Goal: Task Accomplishment & Management: Manage account settings

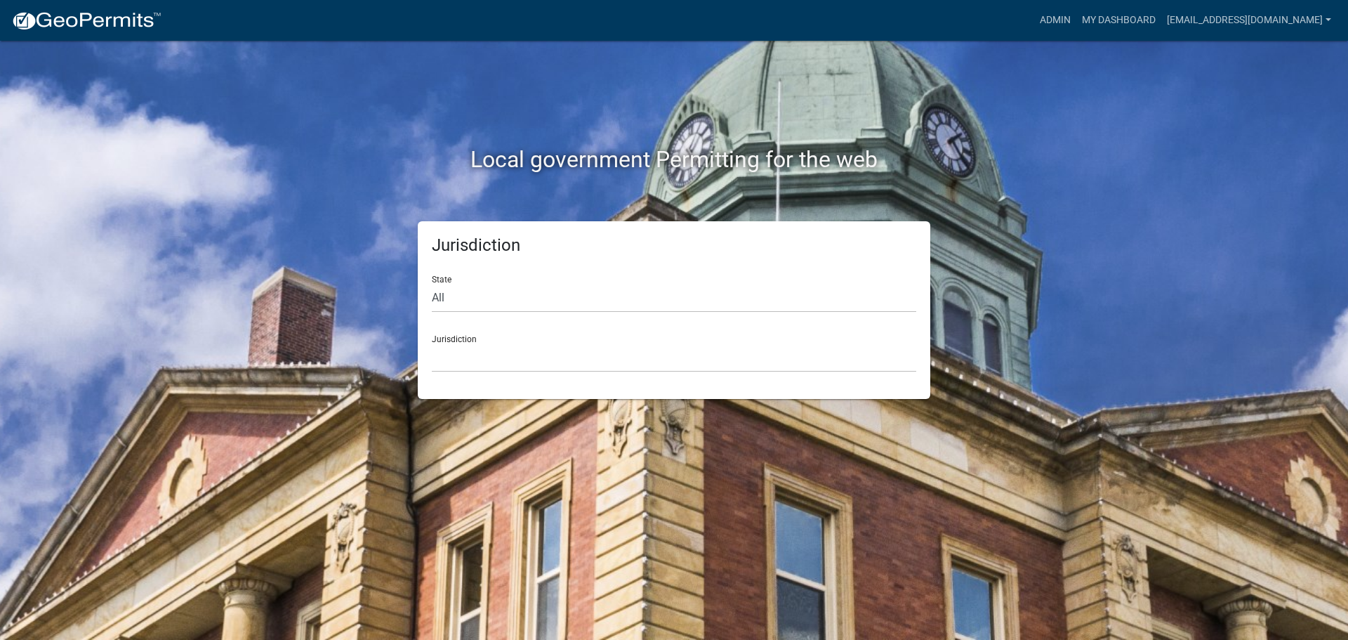
click at [446, 341] on div "Jurisdiction [GEOGRAPHIC_DATA], [US_STATE] [GEOGRAPHIC_DATA], [US_STATE][PERSON…" at bounding box center [674, 348] width 484 height 48
click at [461, 335] on div "Jurisdiction [GEOGRAPHIC_DATA], [US_STATE] [GEOGRAPHIC_DATA], [US_STATE][PERSON…" at bounding box center [674, 348] width 484 height 48
click at [446, 355] on select "[GEOGRAPHIC_DATA], [US_STATE] [GEOGRAPHIC_DATA], [US_STATE][PERSON_NAME][GEOGRA…" at bounding box center [674, 357] width 484 height 29
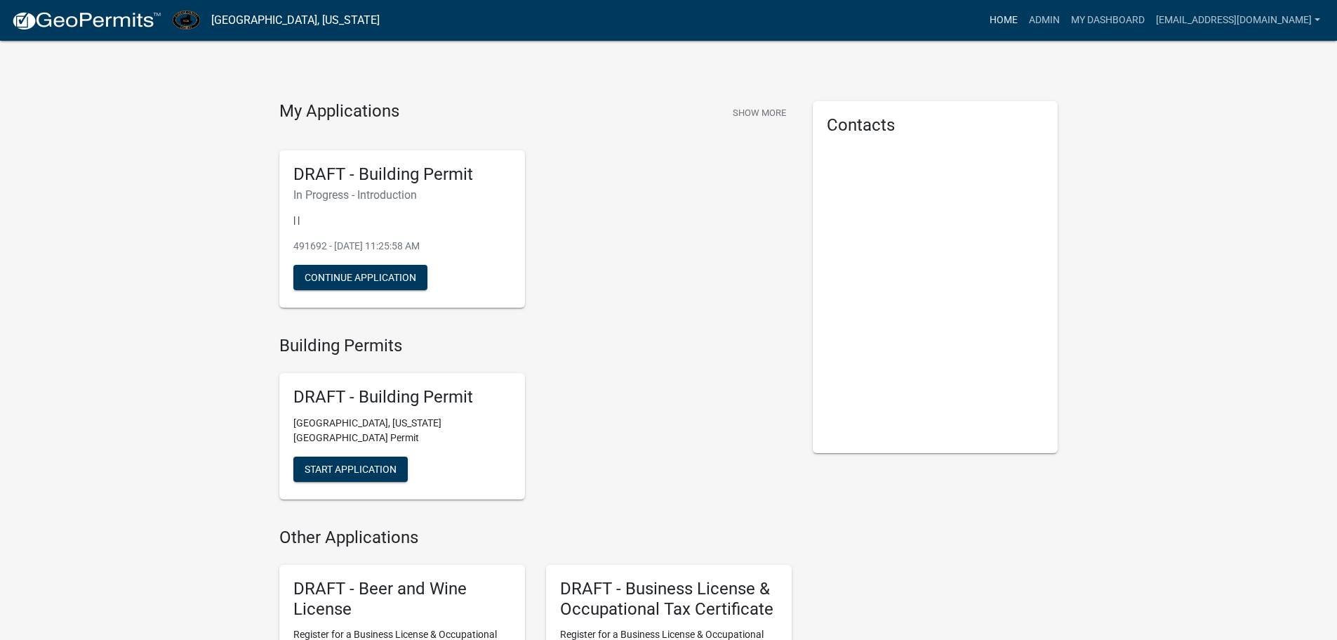
click at [984, 18] on link "Home" at bounding box center [1003, 20] width 39 height 27
click at [1024, 20] on link "Admin" at bounding box center [1045, 20] width 42 height 27
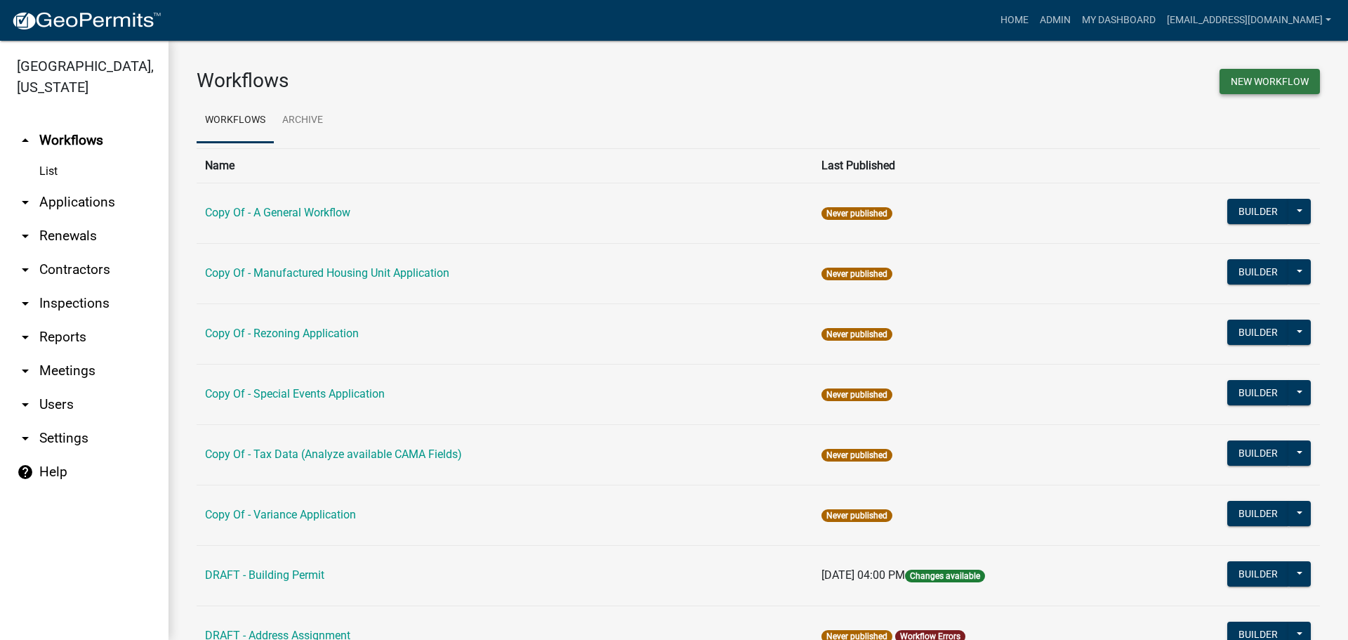
click at [1231, 75] on button "New Workflow" at bounding box center [1270, 81] width 100 height 25
select select "3"
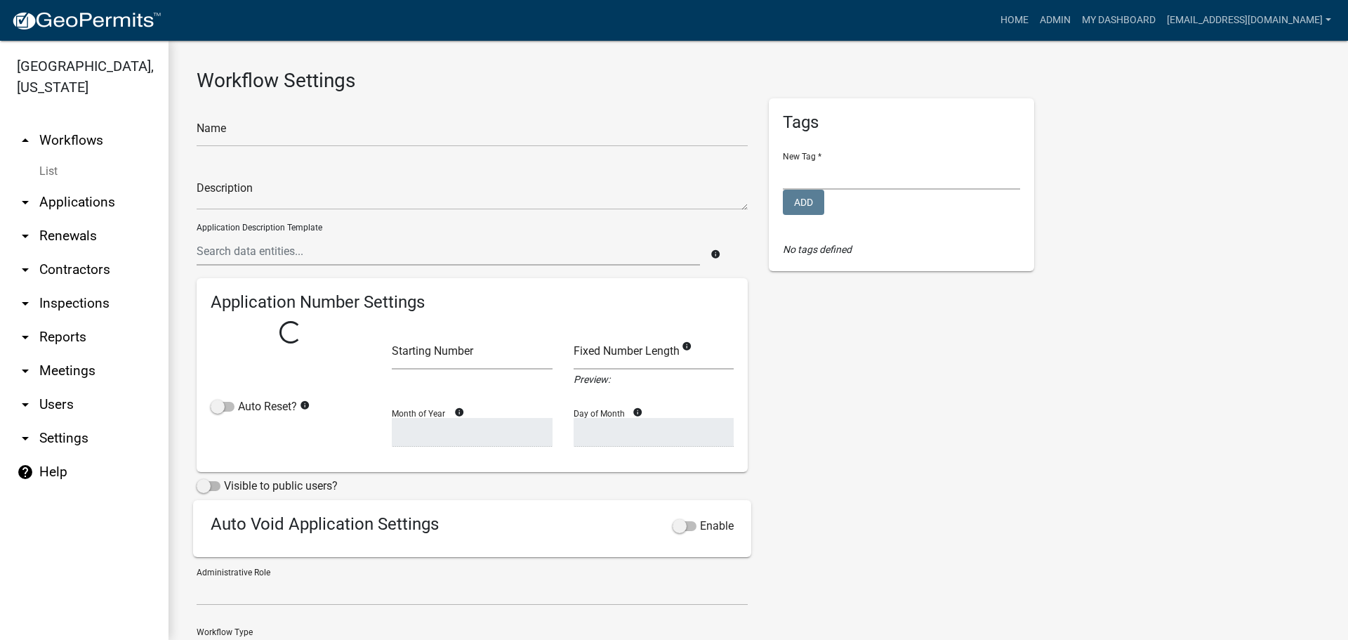
select select
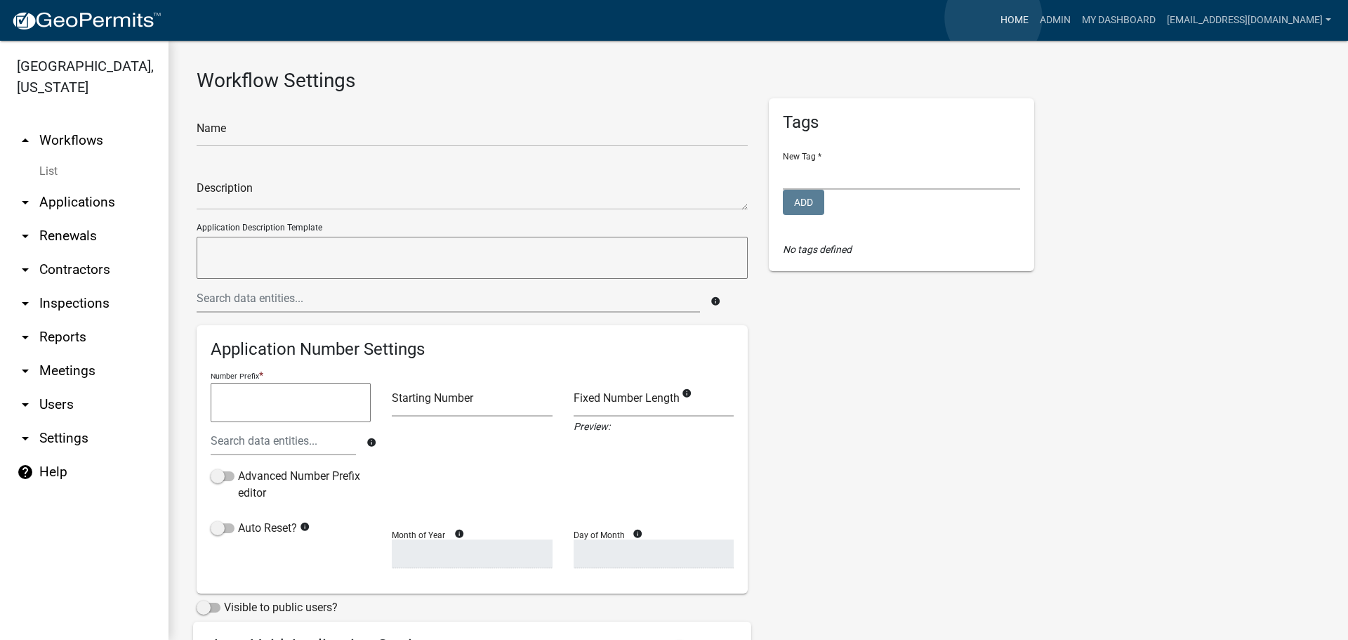
click at [995, 18] on link "Home" at bounding box center [1014, 20] width 39 height 27
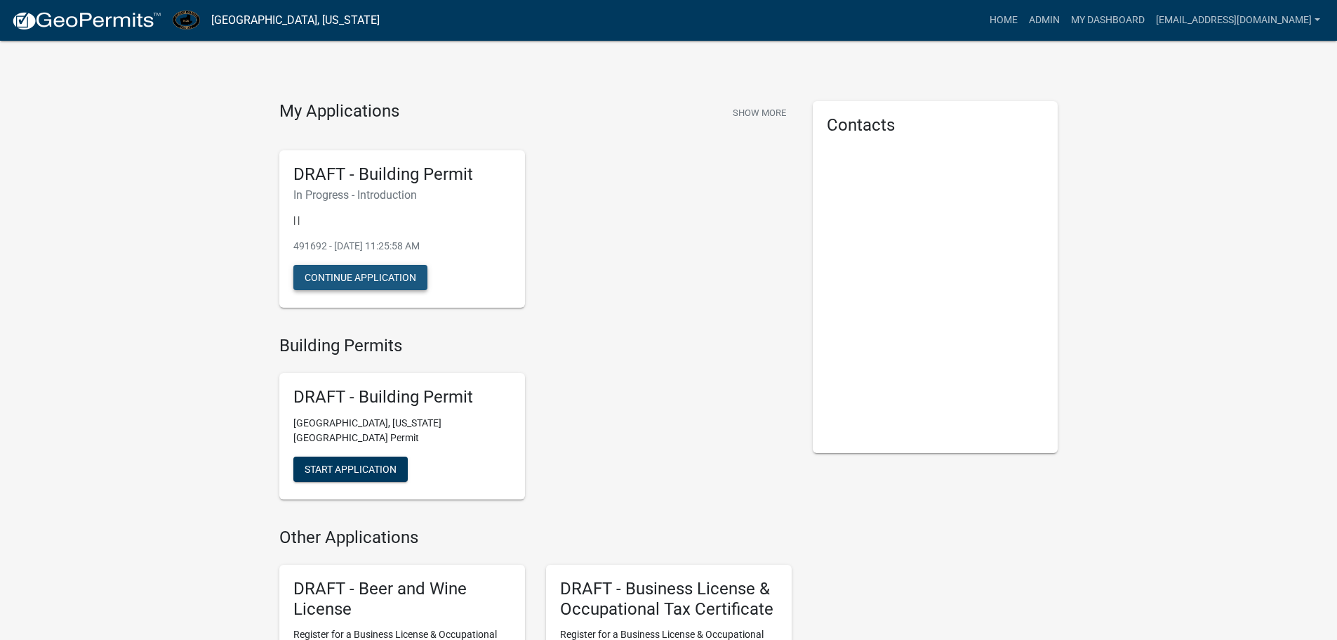
click at [347, 275] on button "Continue Application" at bounding box center [360, 277] width 134 height 25
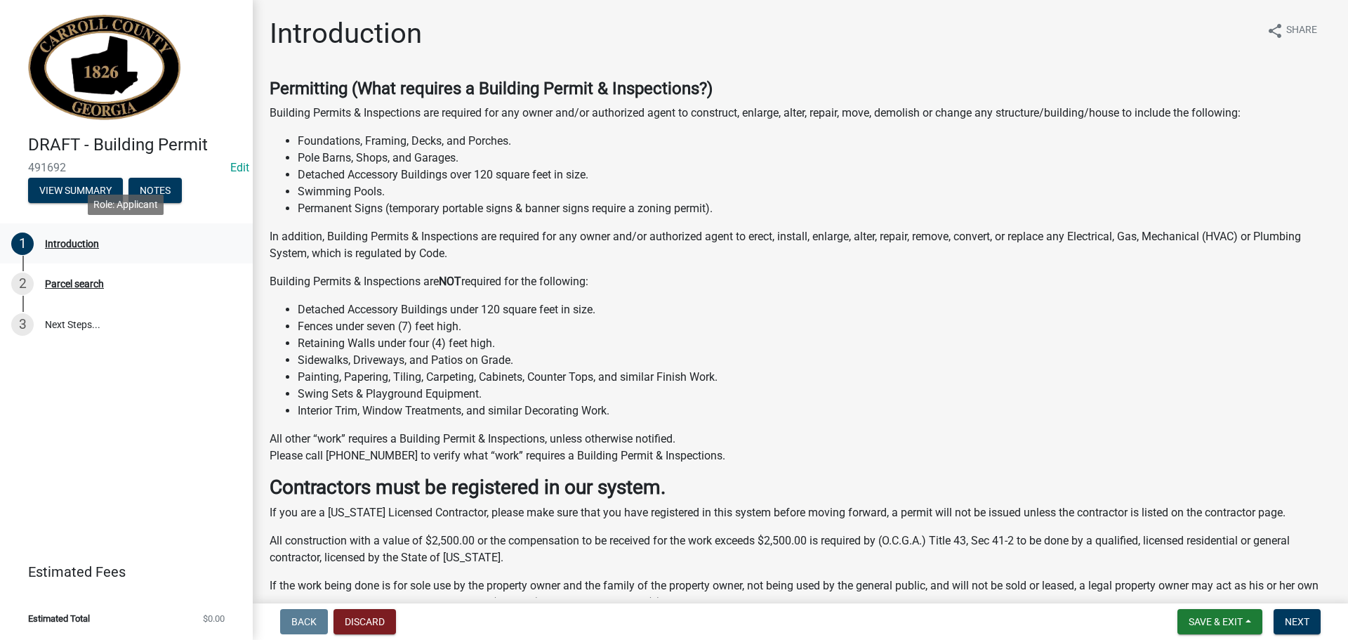
click at [63, 253] on div "1 Introduction" at bounding box center [120, 243] width 219 height 22
click at [55, 282] on div "Parcel search" at bounding box center [74, 284] width 59 height 10
click at [1300, 625] on span "Next" at bounding box center [1297, 621] width 25 height 11
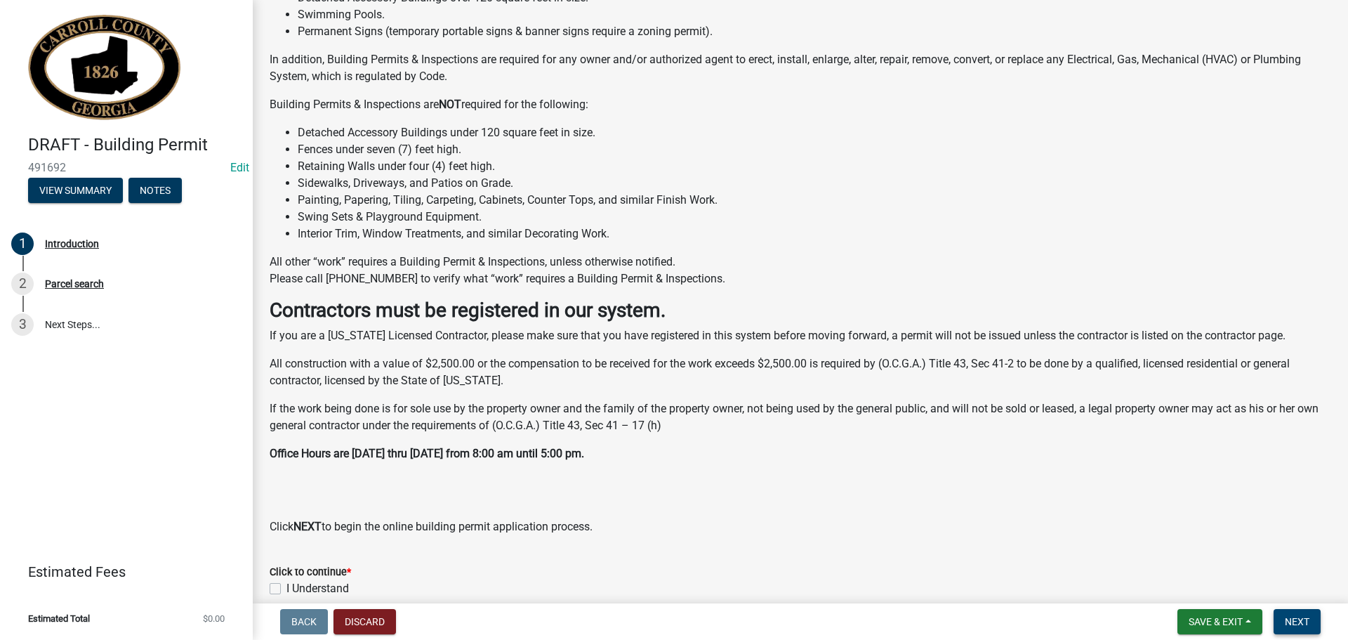
scroll to position [272, 0]
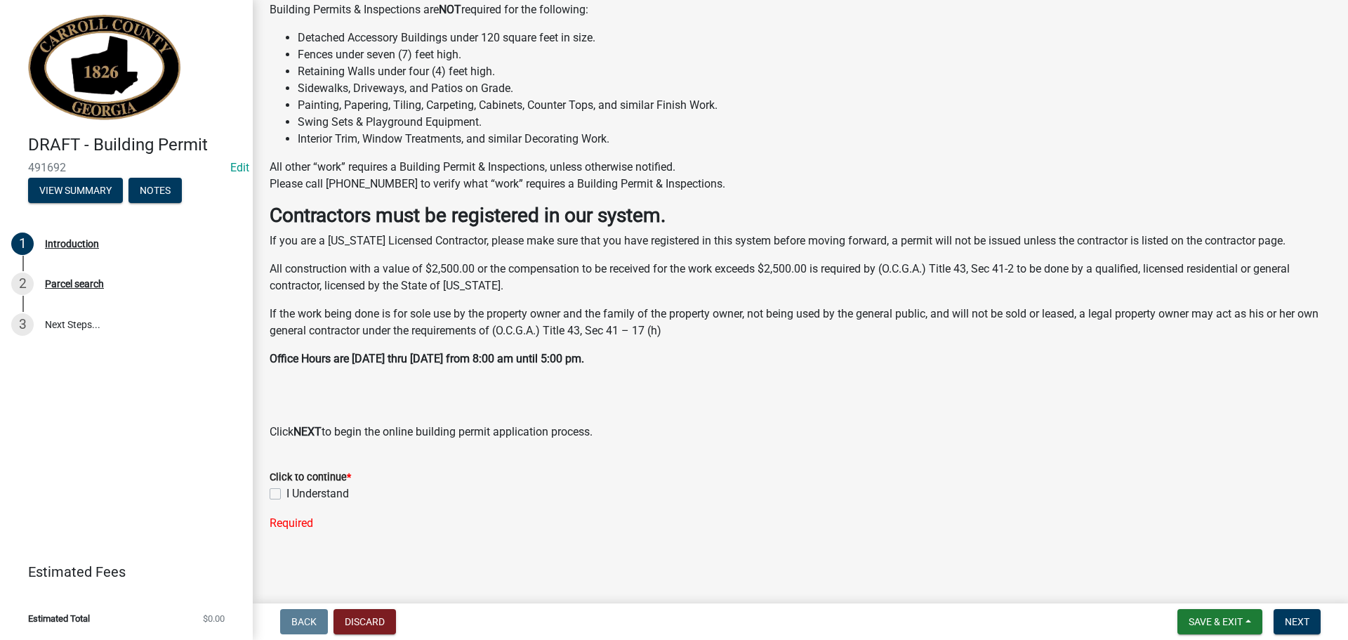
click at [286, 494] on label "I Understand" at bounding box center [317, 493] width 62 height 17
click at [286, 494] on input "I Understand" at bounding box center [290, 489] width 9 height 9
checkbox input "true"
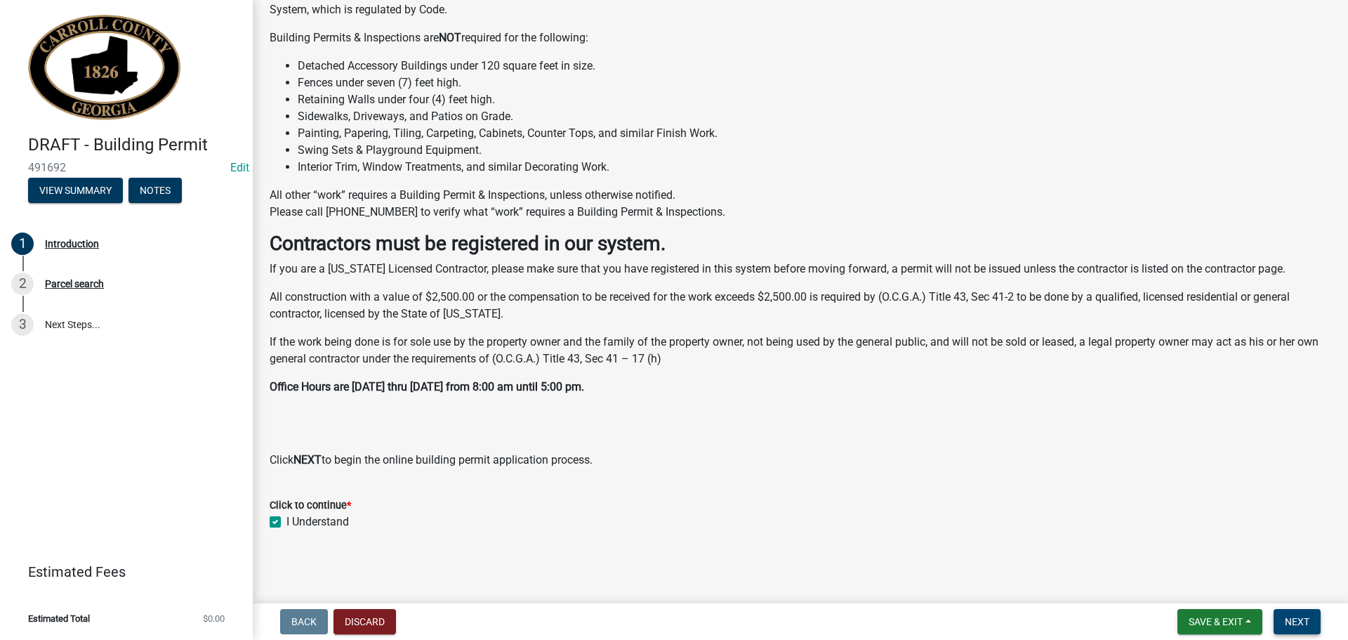
click at [1304, 620] on span "Next" at bounding box center [1297, 621] width 25 height 11
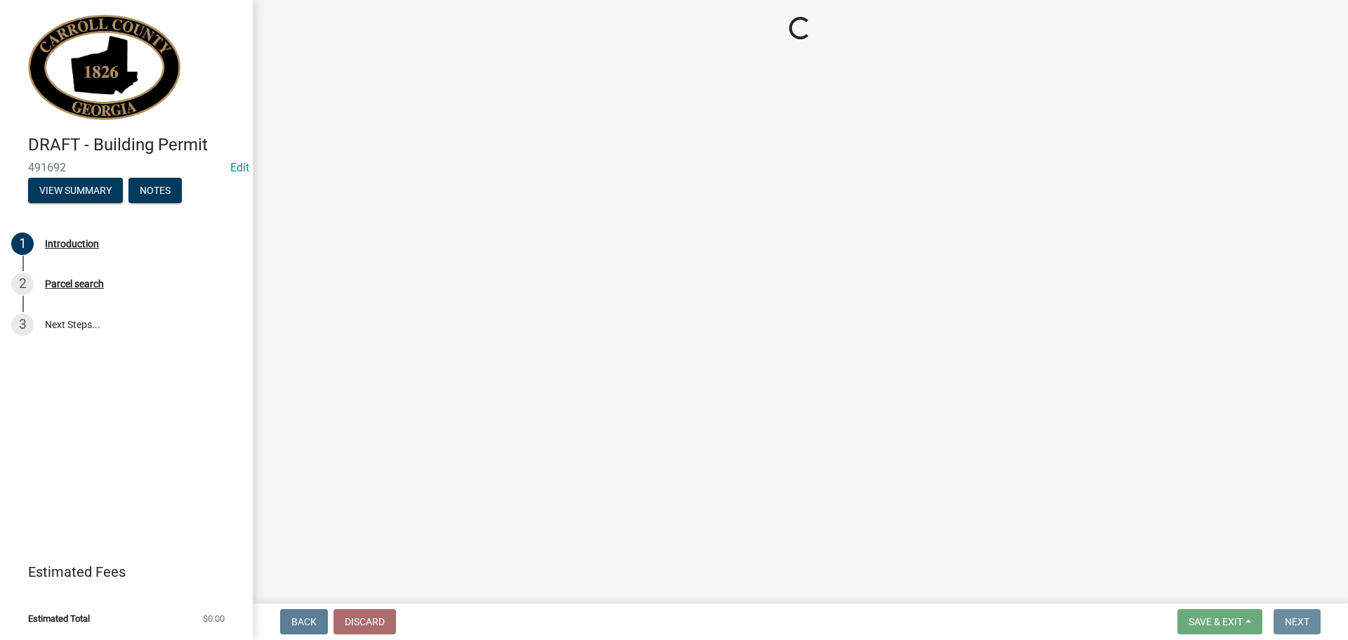
scroll to position [0, 0]
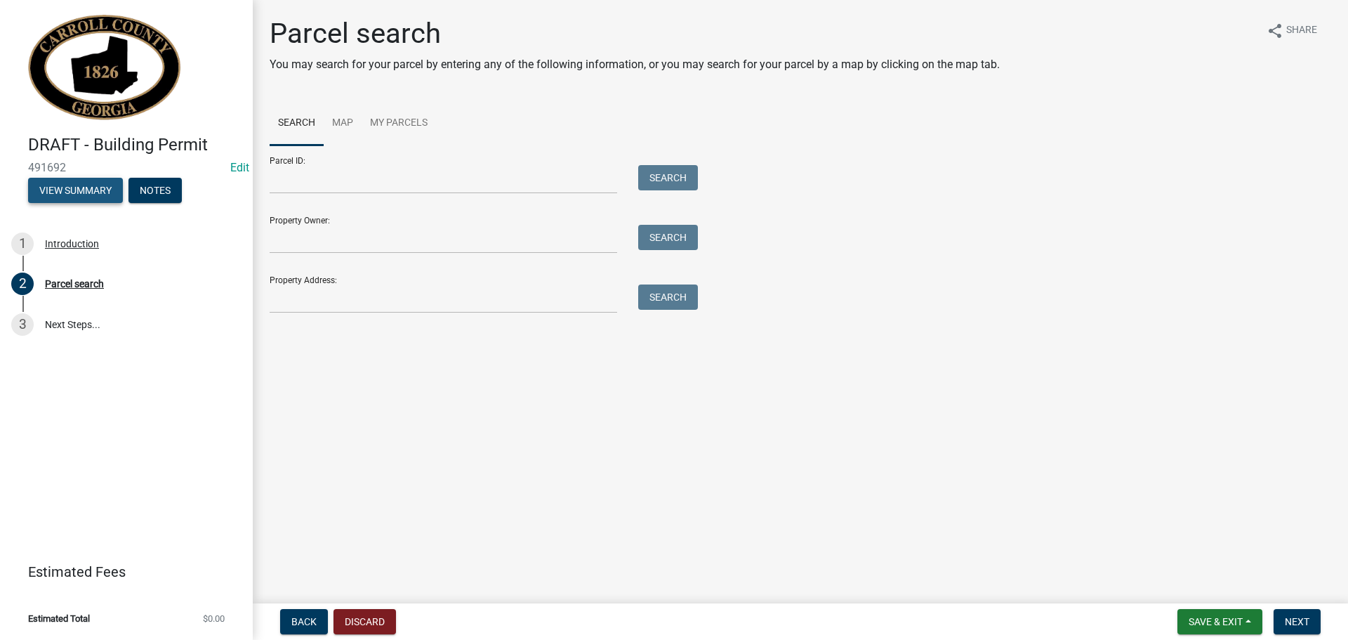
click at [72, 188] on button "View Summary" at bounding box center [75, 190] width 95 height 25
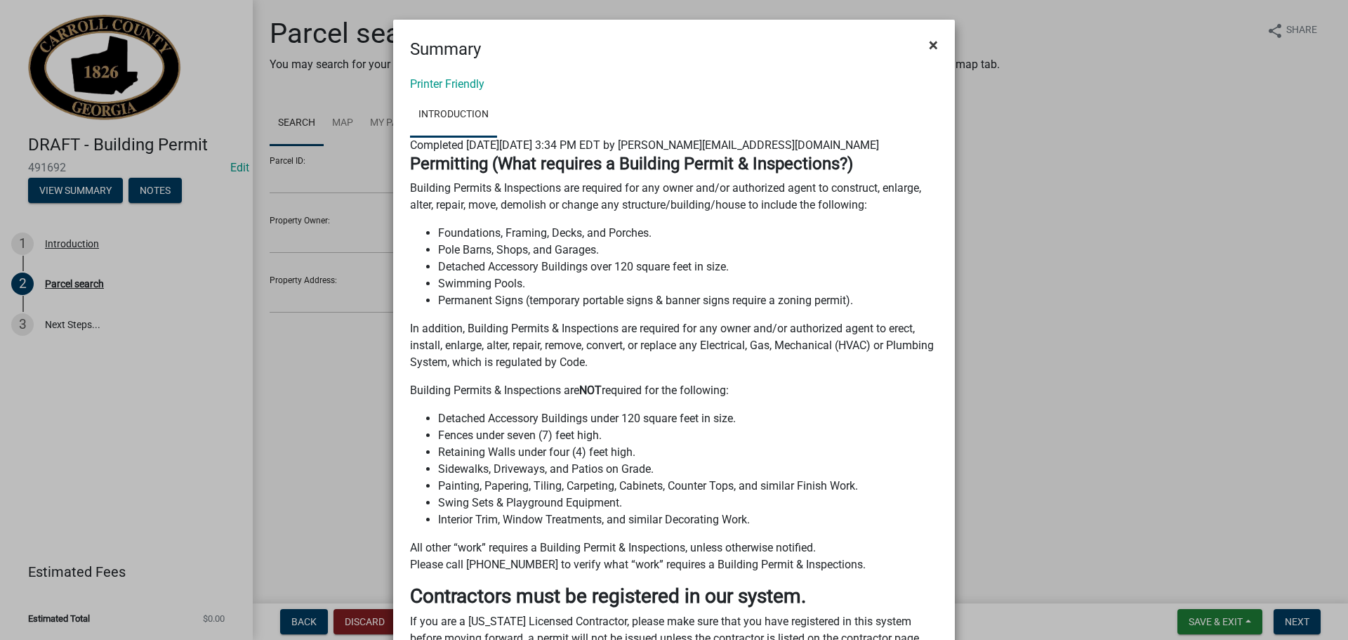
click at [929, 41] on span "×" at bounding box center [933, 45] width 9 height 20
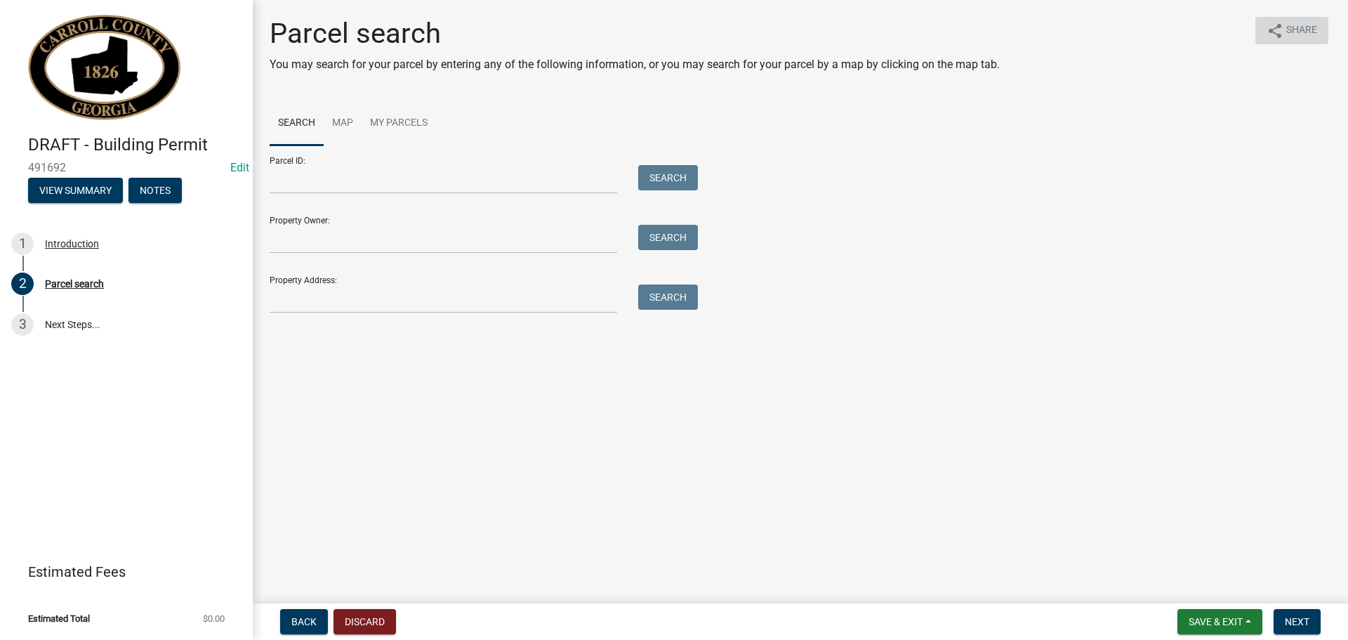
click at [1303, 28] on span "Share" at bounding box center [1301, 30] width 31 height 17
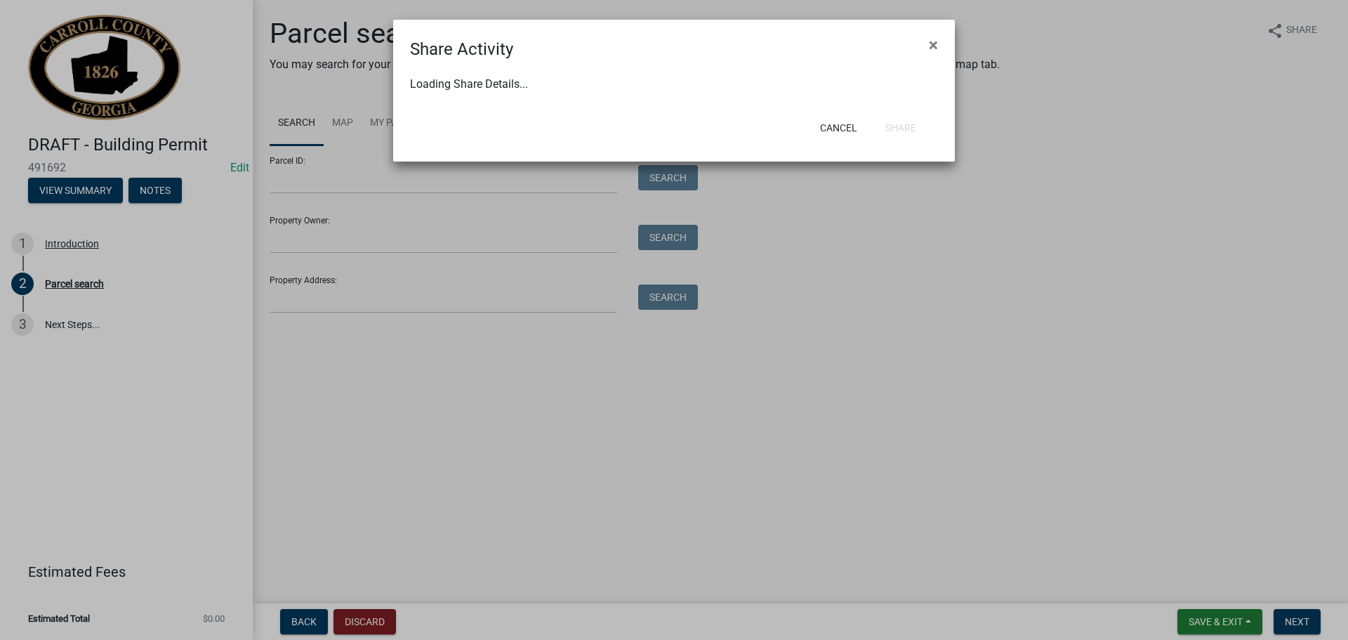
select select "1"
select select "0"
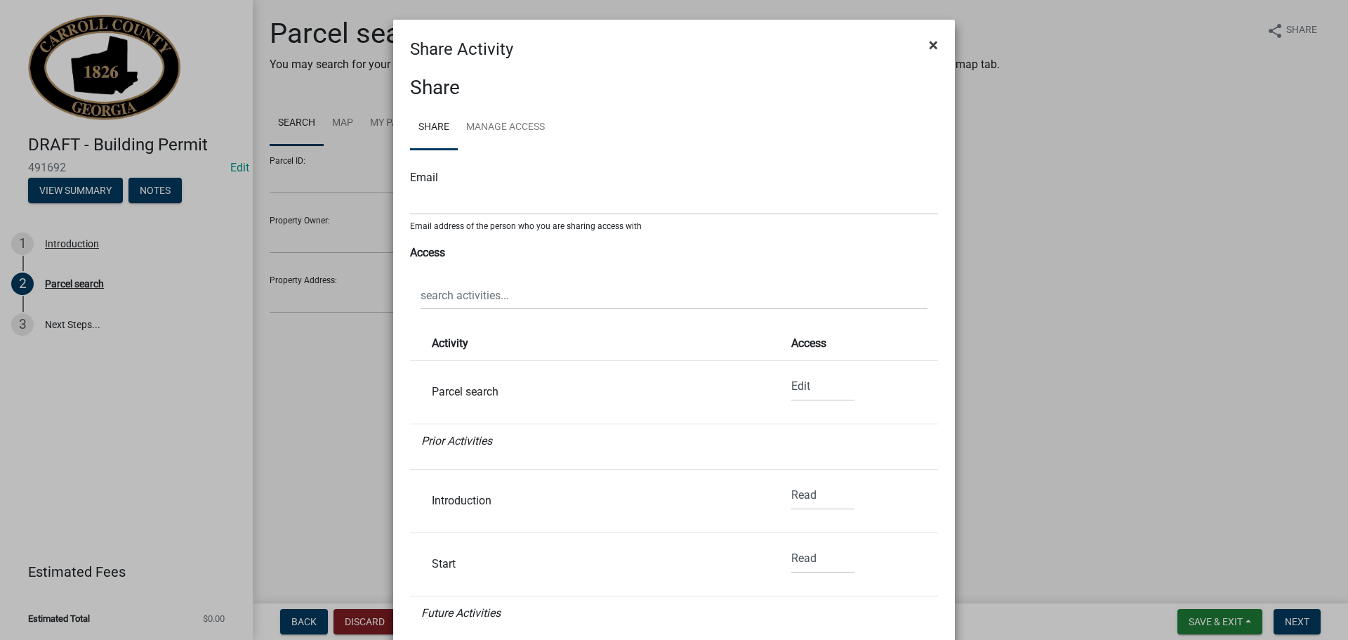
click at [929, 44] on span "×" at bounding box center [933, 45] width 9 height 20
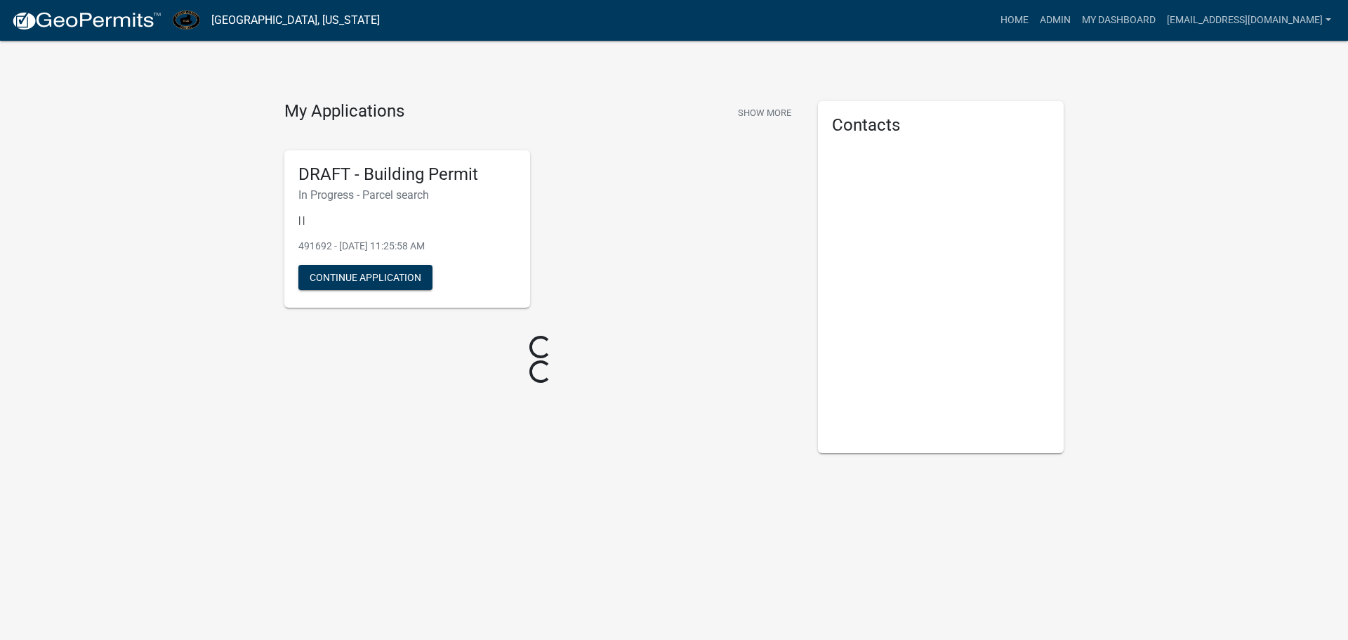
select select
select select "3"
select select
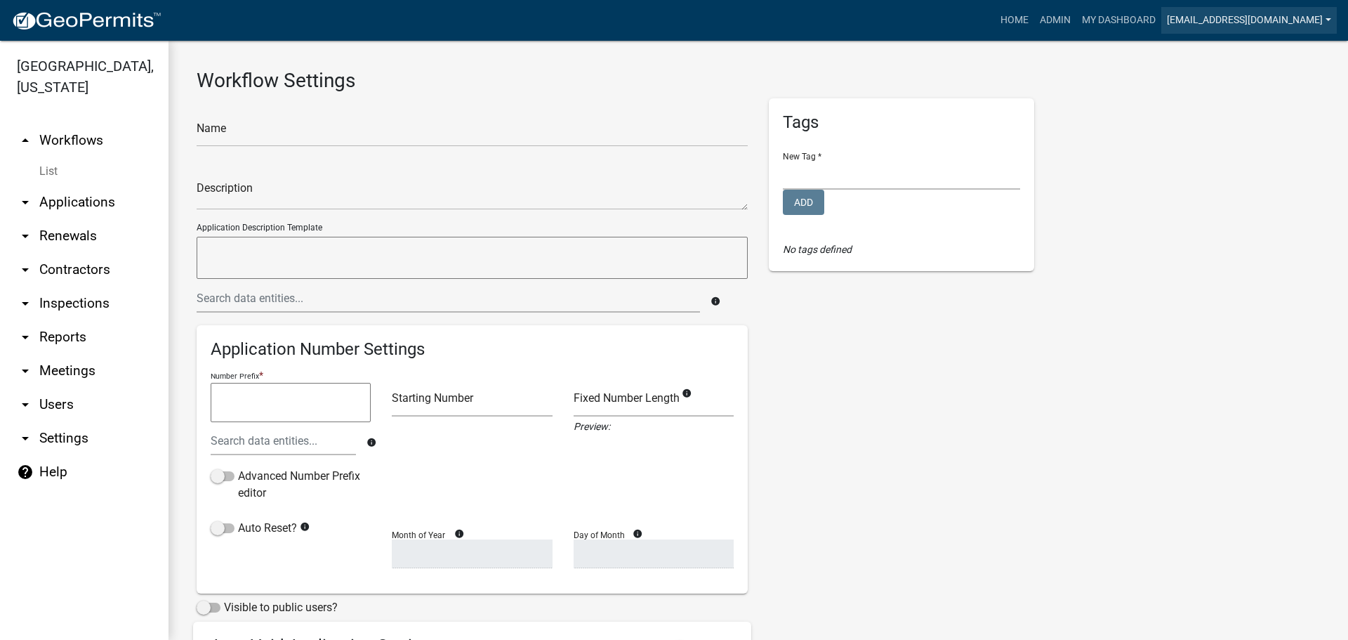
click at [1248, 20] on link "[EMAIL_ADDRESS][DOMAIN_NAME]" at bounding box center [1249, 20] width 176 height 27
click at [1269, 55] on link "Admin" at bounding box center [1280, 58] width 112 height 34
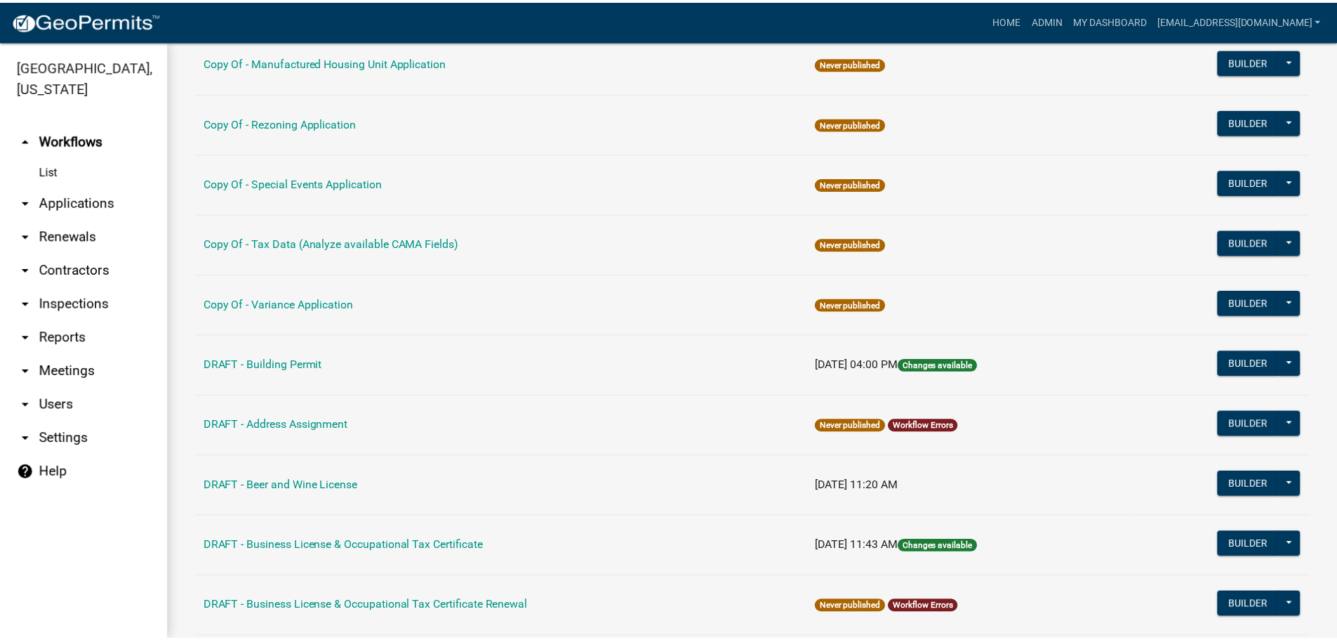
scroll to position [140, 0]
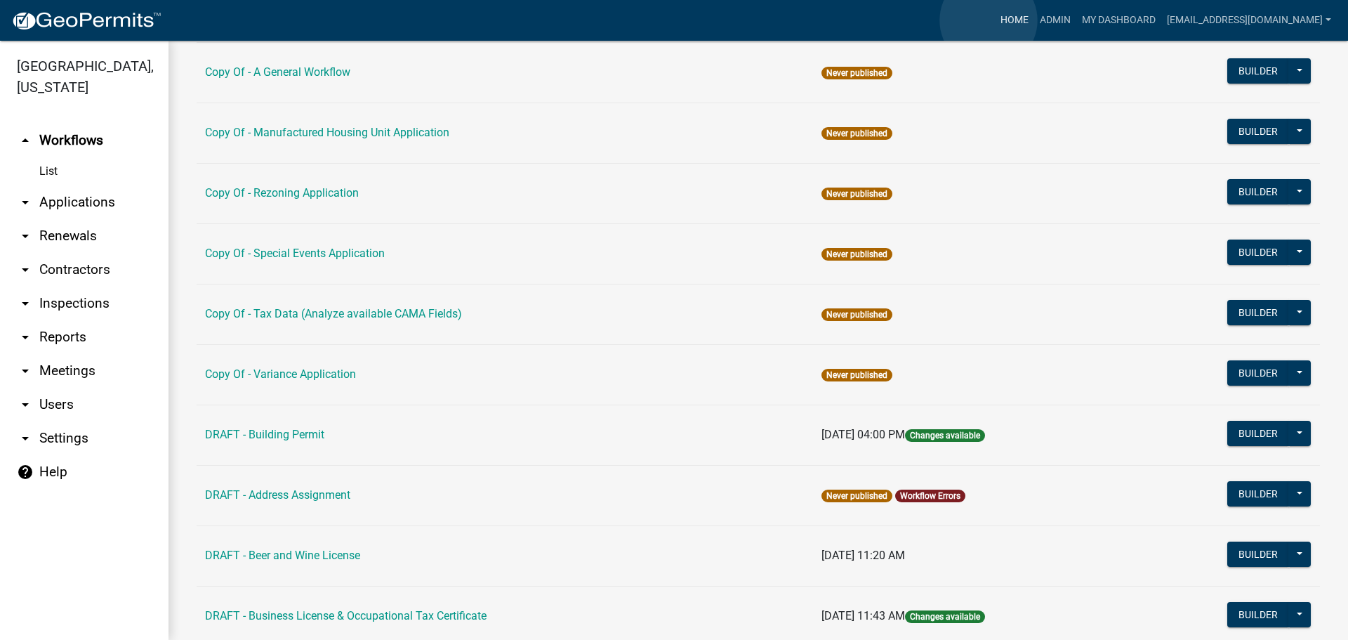
click at [995, 20] on link "Home" at bounding box center [1014, 20] width 39 height 27
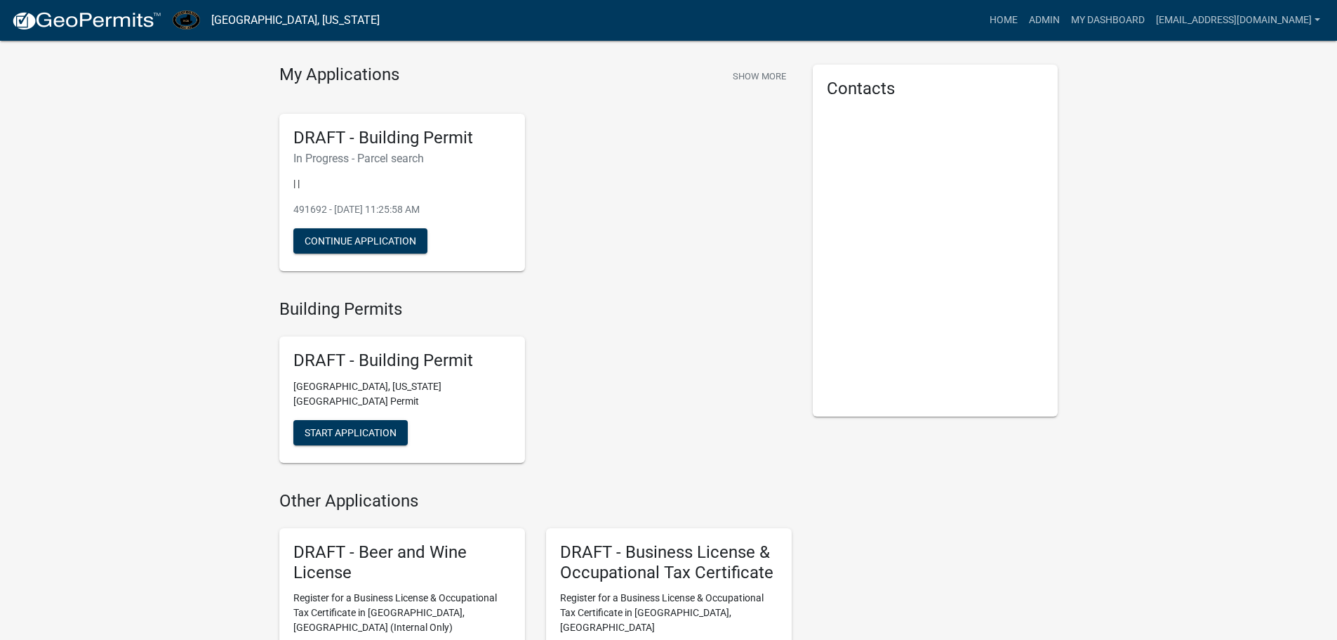
scroll to position [70, 0]
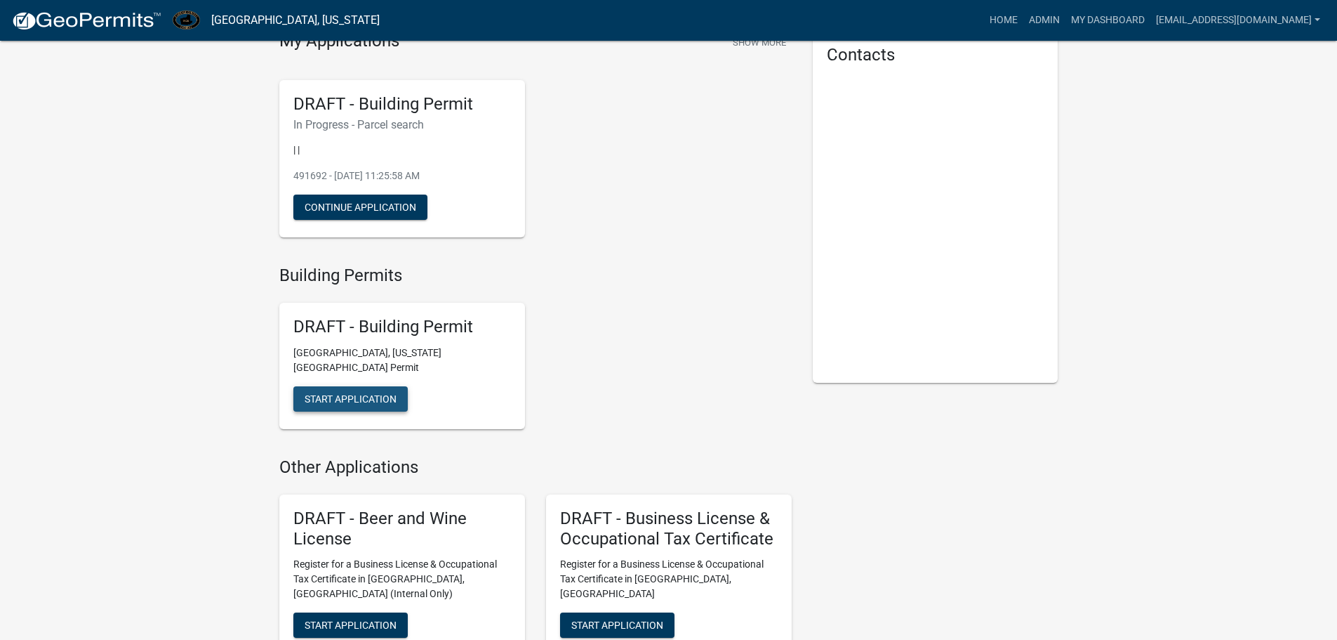
click at [346, 393] on span "Start Application" at bounding box center [351, 398] width 92 height 11
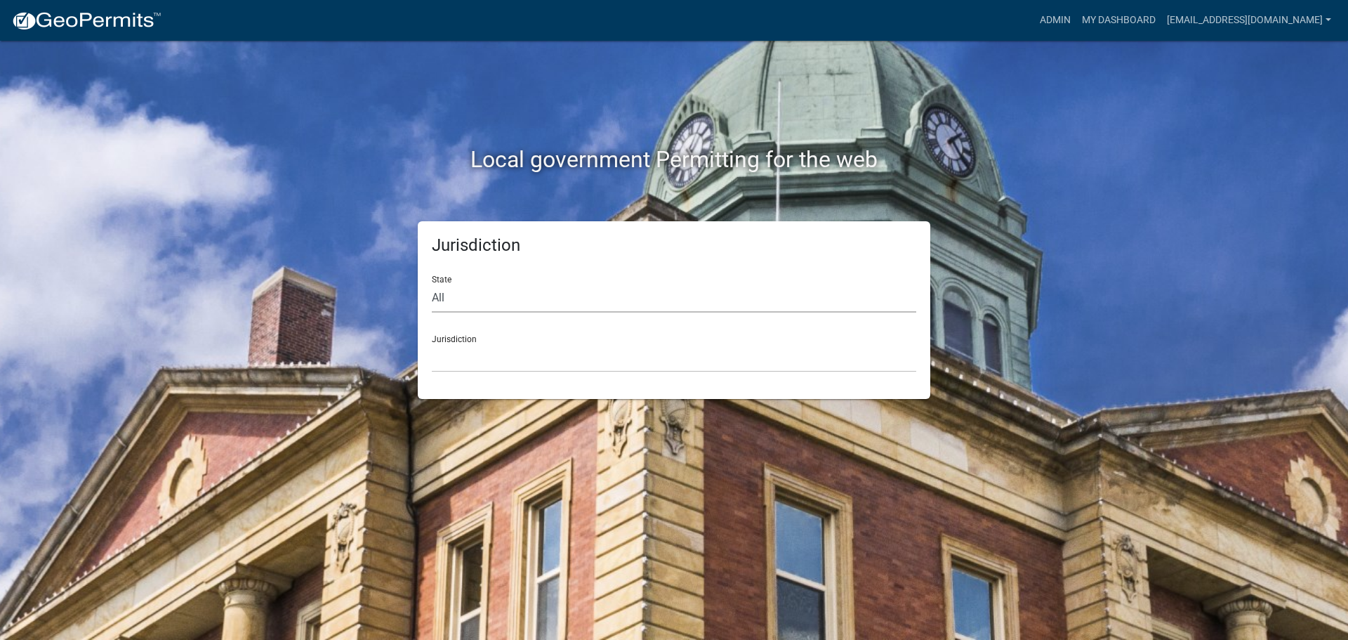
click at [450, 292] on select "All Colorado Georgia Indiana Iowa Kansas Minnesota Ohio South Carolina Wisconsin" at bounding box center [674, 298] width 484 height 29
select select "[US_STATE]"
click at [432, 284] on select "All Colorado Georgia Indiana Iowa Kansas Minnesota Ohio South Carolina Wisconsin" at bounding box center [674, 298] width 484 height 29
click at [449, 338] on div "Jurisdiction Carroll County, Georgia Cook County, Georgia Crawford County, Geor…" at bounding box center [674, 348] width 484 height 48
click at [449, 343] on select "Carroll County, Georgia Cook County, Georgia Crawford County, Georgia Gilmer Co…" at bounding box center [674, 357] width 484 height 29
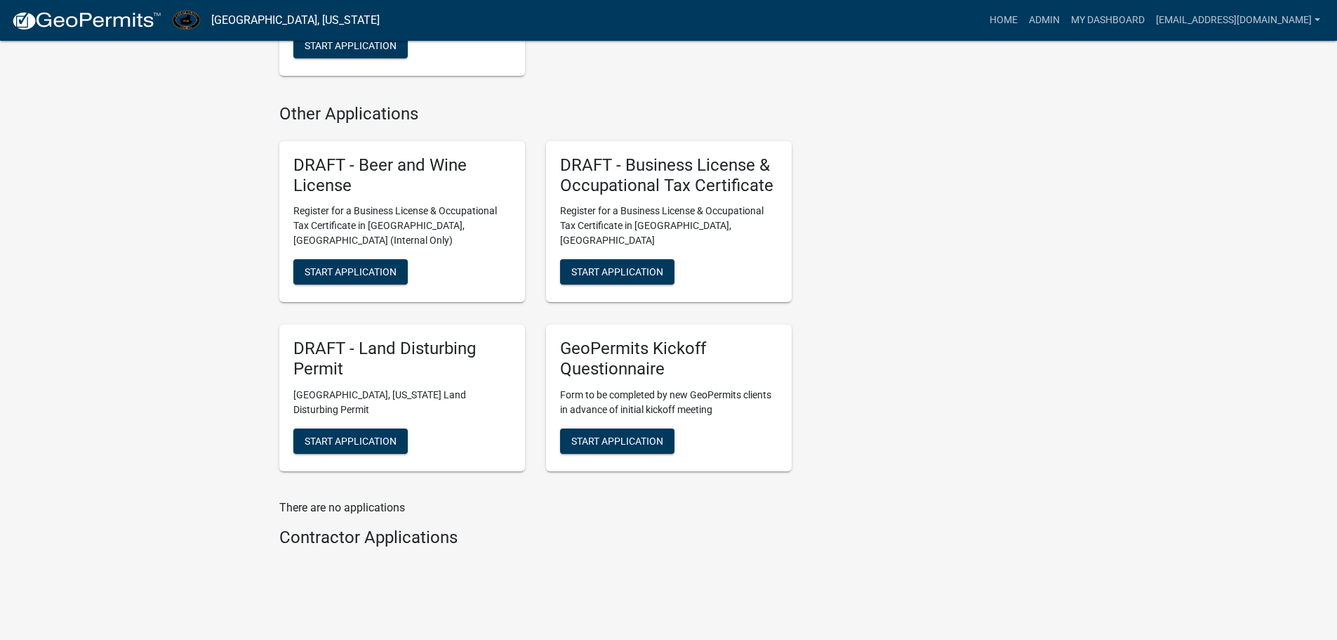
scroll to position [432, 0]
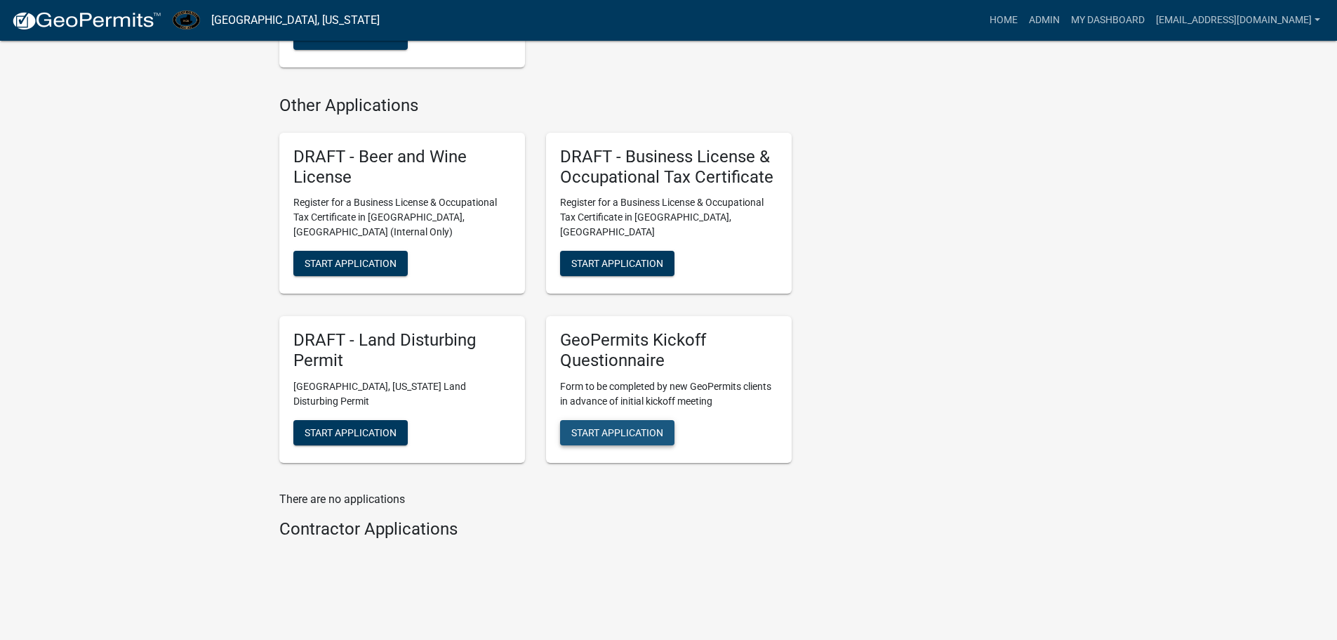
click at [613, 427] on span "Start Application" at bounding box center [617, 432] width 92 height 11
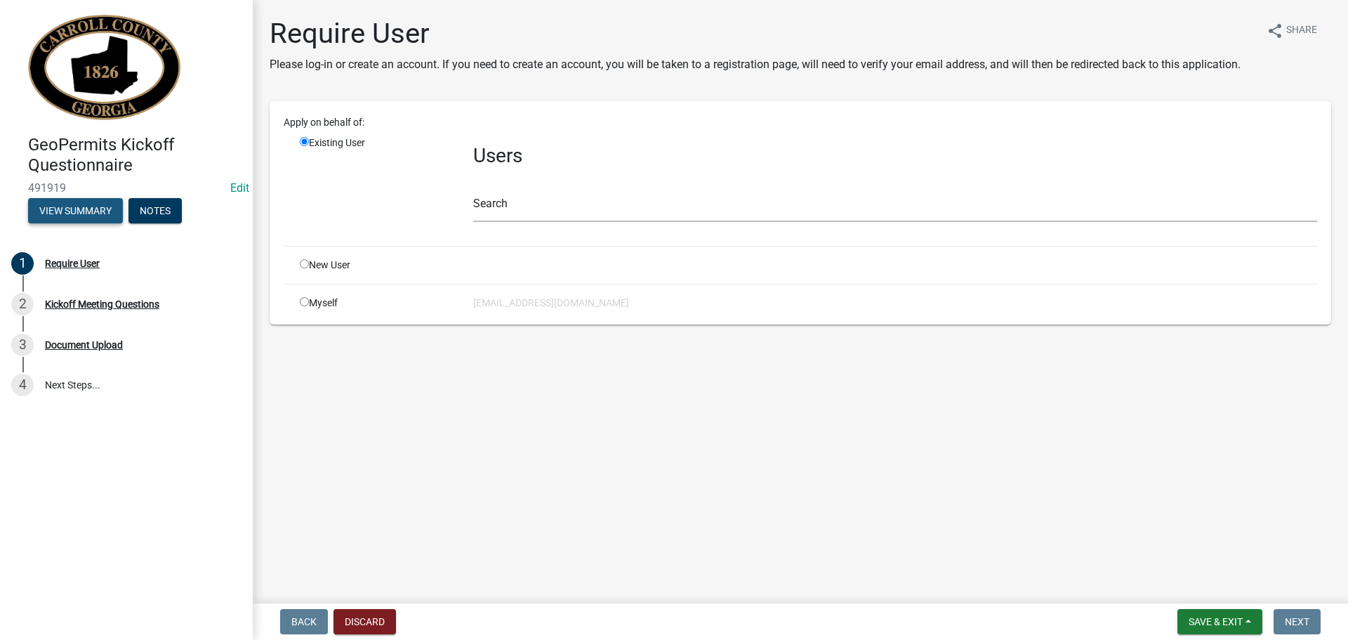
click at [85, 214] on button "View Summary" at bounding box center [75, 210] width 95 height 25
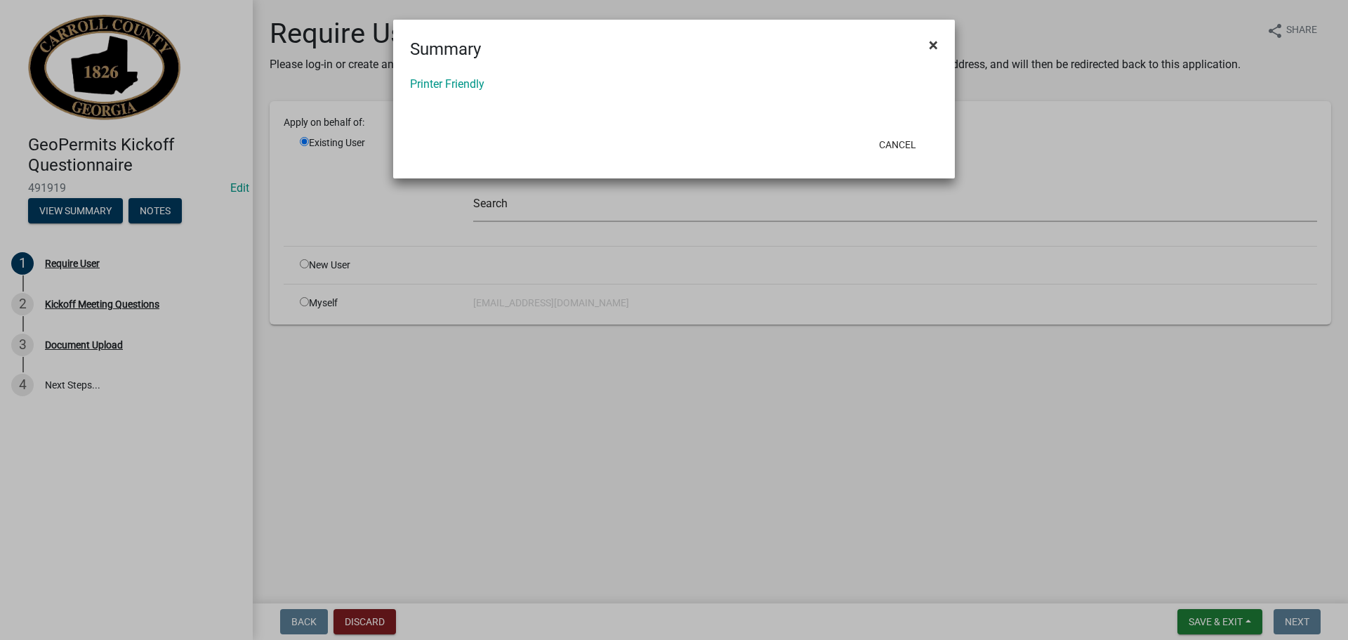
click at [933, 41] on span "×" at bounding box center [933, 45] width 9 height 20
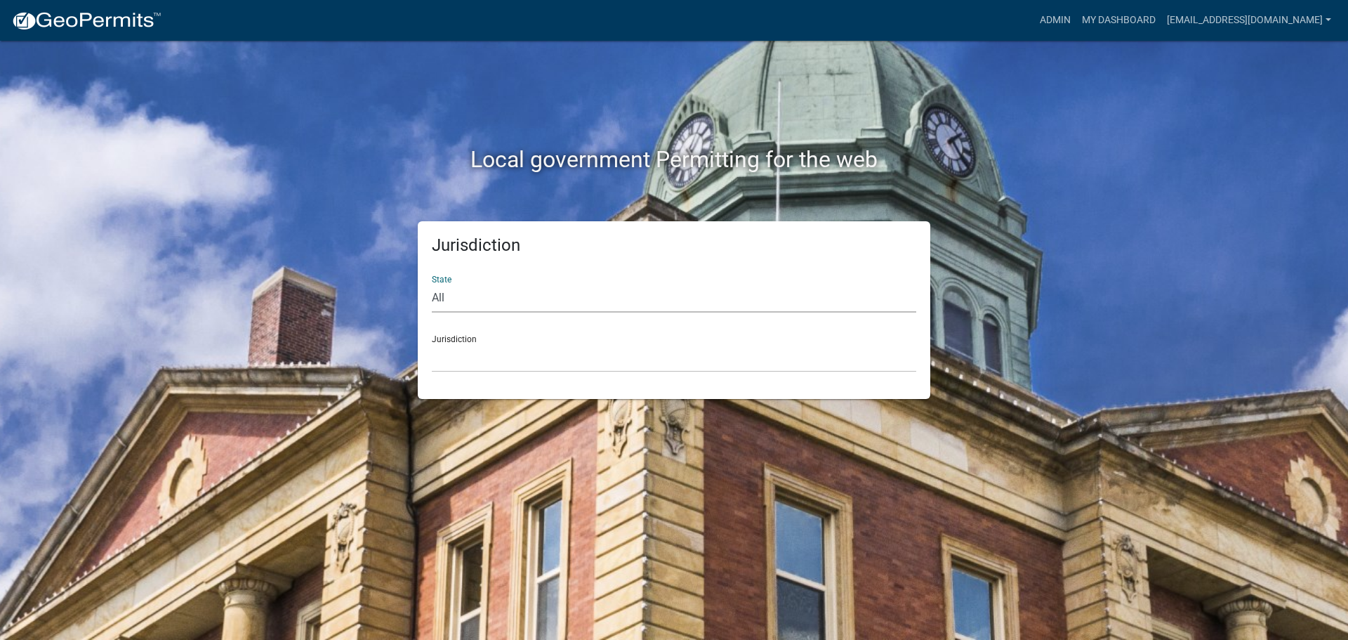
click at [457, 296] on select "All Colorado Georgia Indiana Iowa Kansas Minnesota Ohio South Carolina Wisconsin" at bounding box center [674, 298] width 484 height 29
select select "[US_STATE]"
click at [432, 284] on select "All Colorado Georgia Indiana Iowa Kansas Minnesota Ohio South Carolina Wisconsin" at bounding box center [674, 298] width 484 height 29
click at [461, 346] on select "Carroll County, Georgia Cook County, Georgia Crawford County, Georgia Gilmer Co…" at bounding box center [674, 357] width 484 height 29
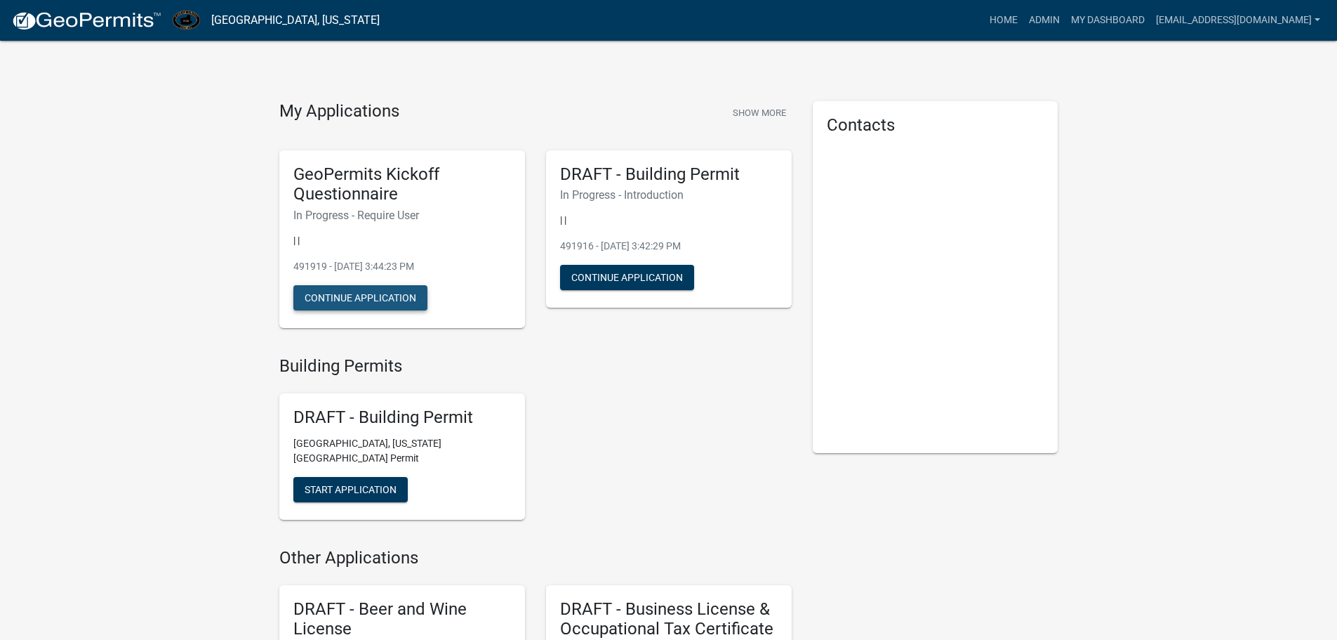
click at [341, 295] on button "Continue Application" at bounding box center [360, 297] width 134 height 25
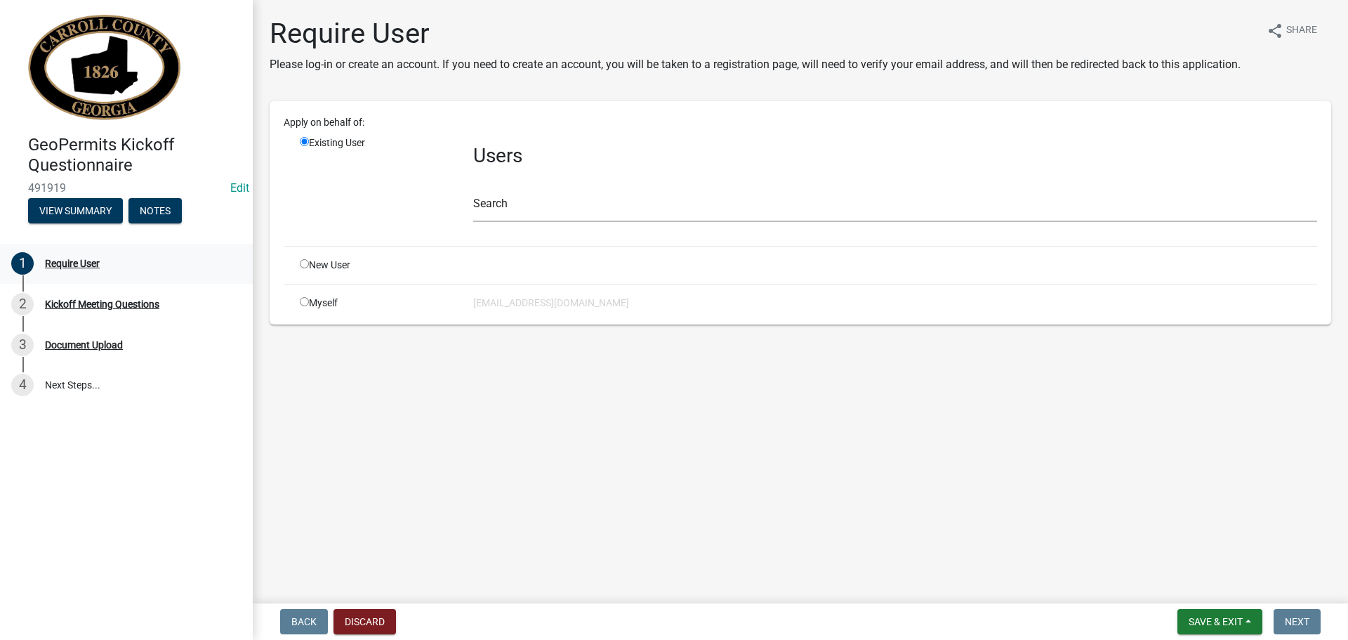
click at [39, 267] on div "1 Require User" at bounding box center [120, 263] width 219 height 22
click at [62, 265] on div "Require User" at bounding box center [72, 263] width 55 height 10
click at [27, 260] on div "1" at bounding box center [22, 263] width 22 height 22
click at [73, 209] on button "View Summary" at bounding box center [75, 210] width 95 height 25
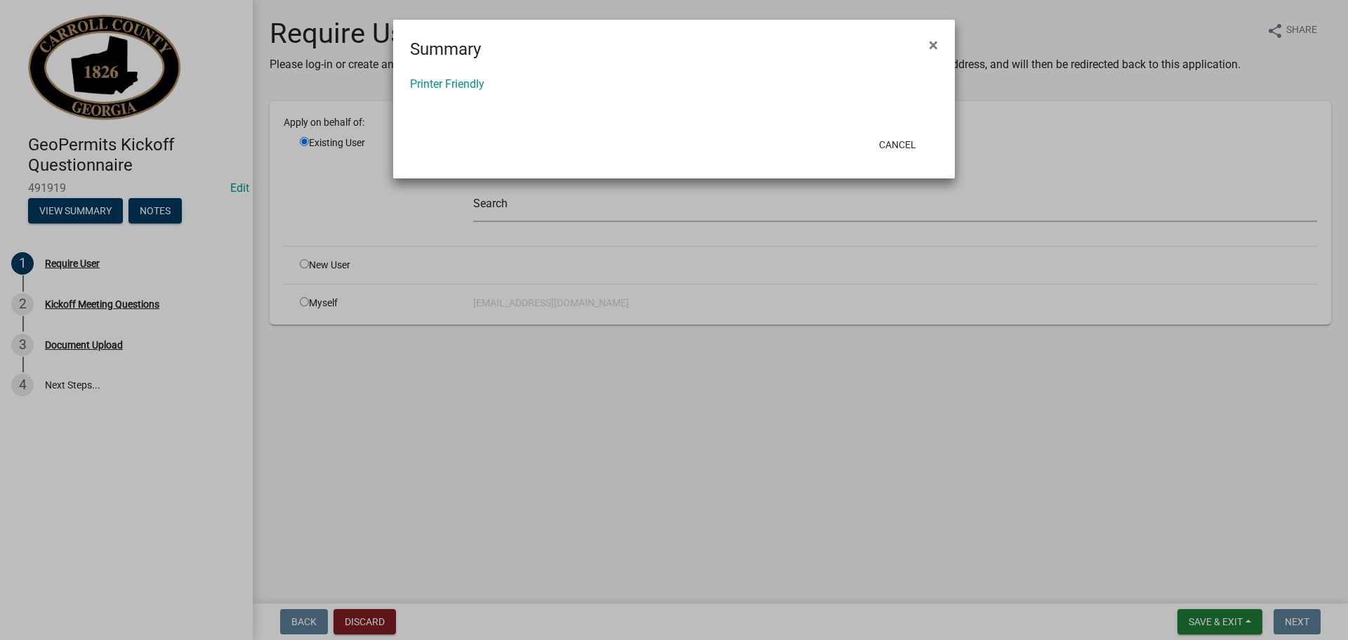
click at [151, 209] on ngb-modal-window "Summary × Printer Friendly Cancel" at bounding box center [674, 320] width 1348 height 640
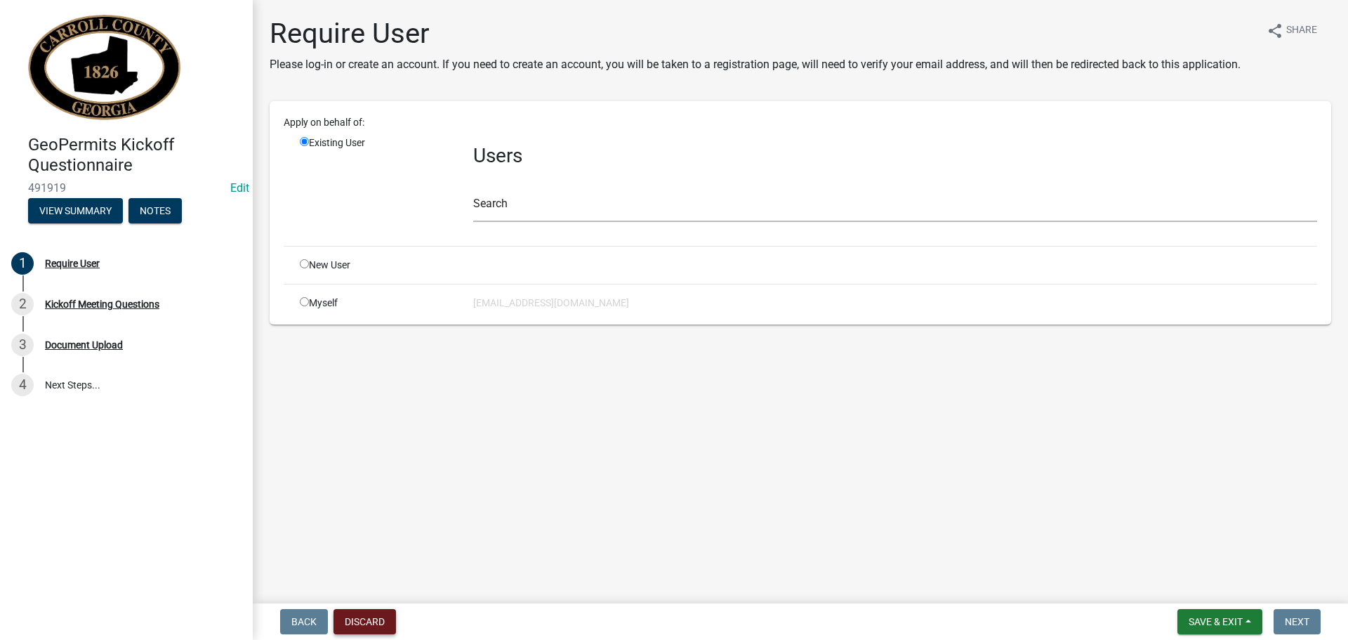
click at [371, 617] on button "Discard" at bounding box center [364, 621] width 62 height 25
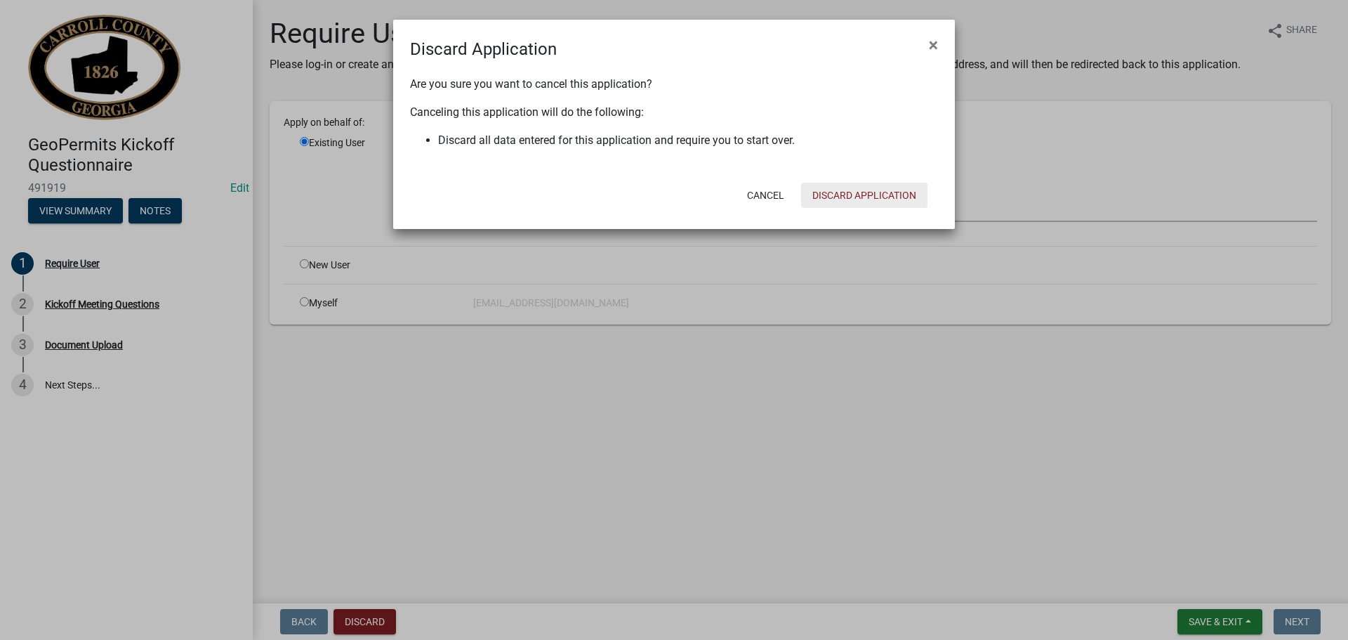
click at [838, 194] on button "Discard Application" at bounding box center [864, 195] width 126 height 25
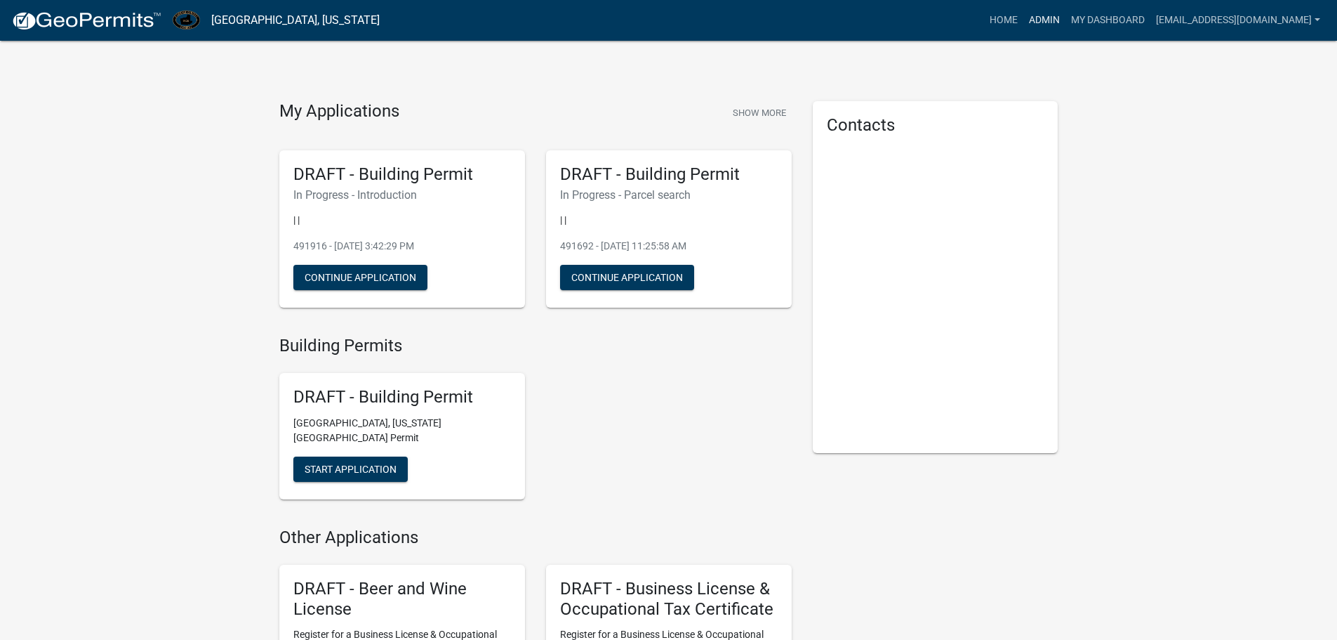
click at [1024, 20] on link "Admin" at bounding box center [1045, 20] width 42 height 27
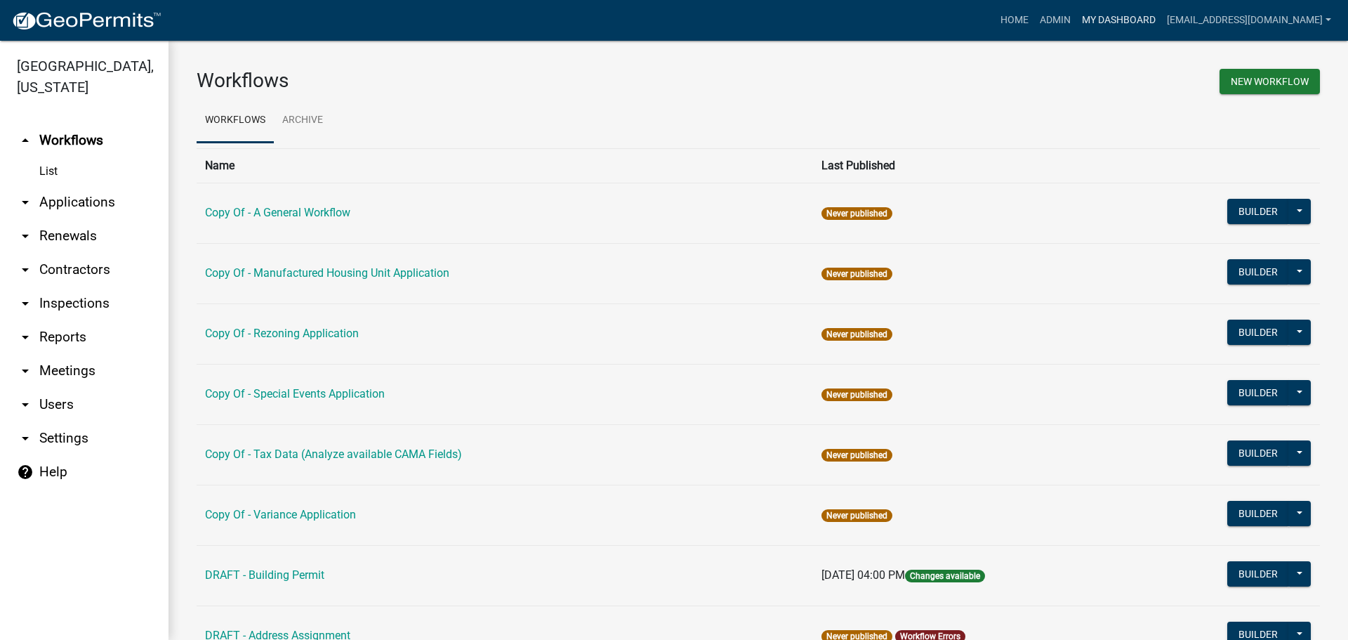
click at [1099, 17] on link "My Dashboard" at bounding box center [1118, 20] width 85 height 27
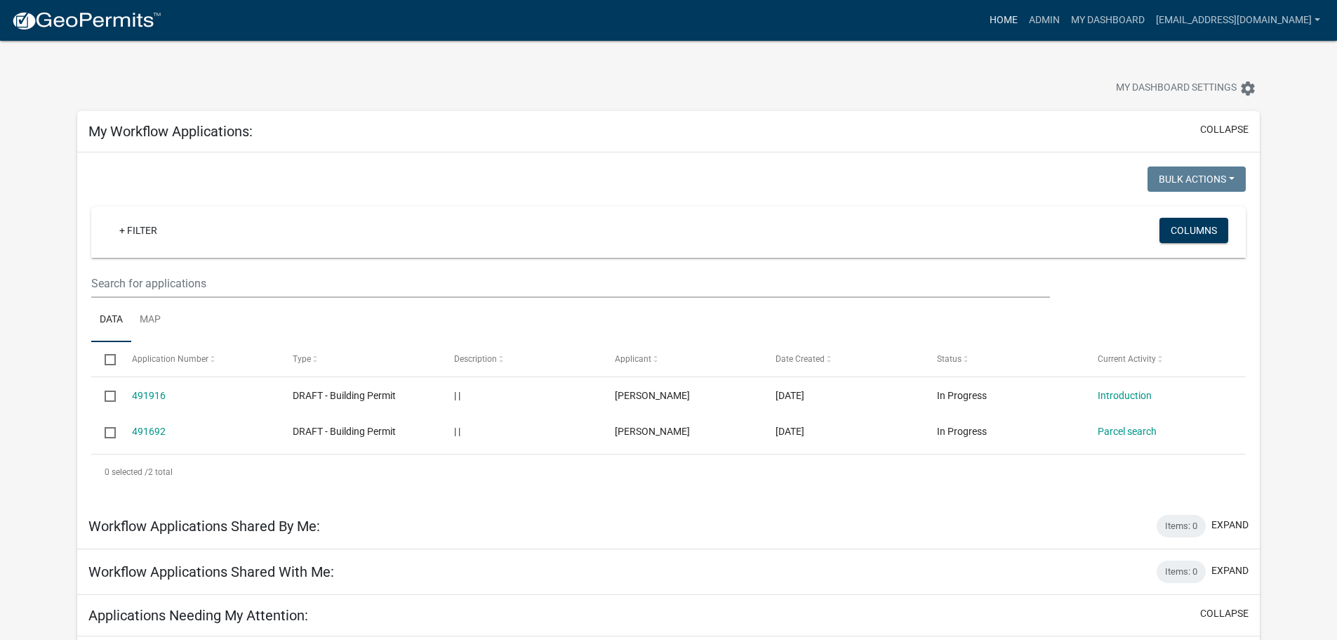
click at [984, 20] on link "Home" at bounding box center [1003, 20] width 39 height 27
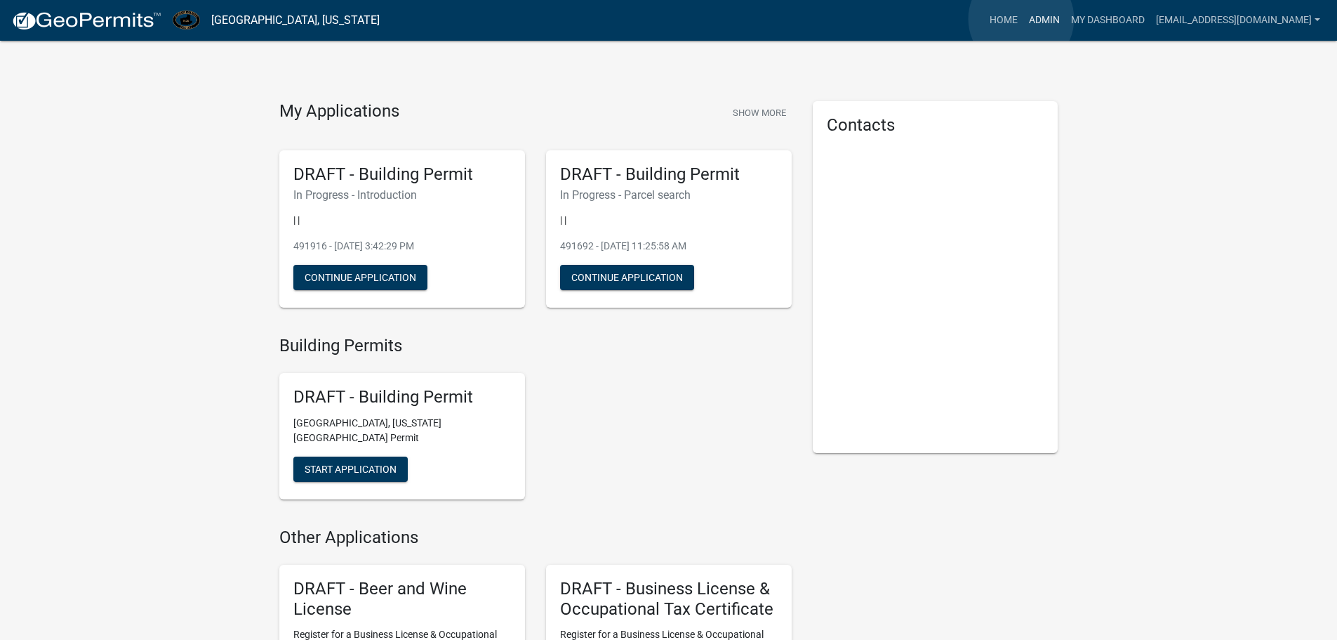
click at [1024, 19] on link "Admin" at bounding box center [1045, 20] width 42 height 27
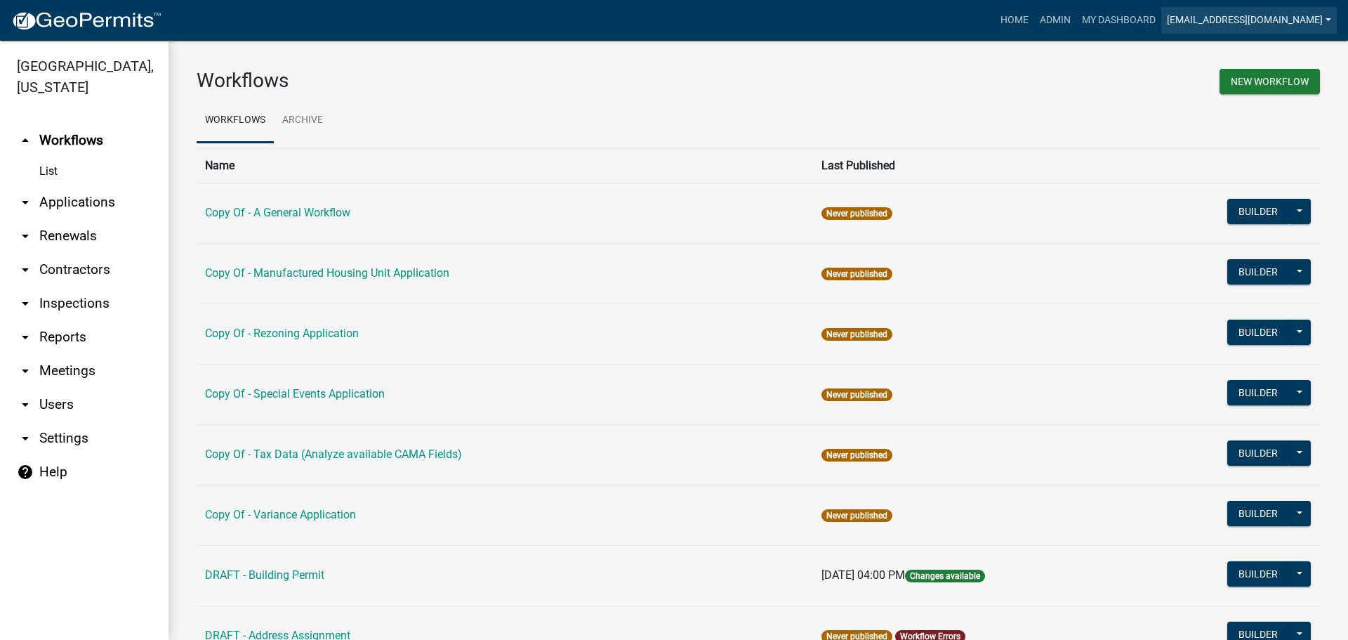
click at [1172, 22] on link "[EMAIL_ADDRESS][DOMAIN_NAME]" at bounding box center [1249, 20] width 176 height 27
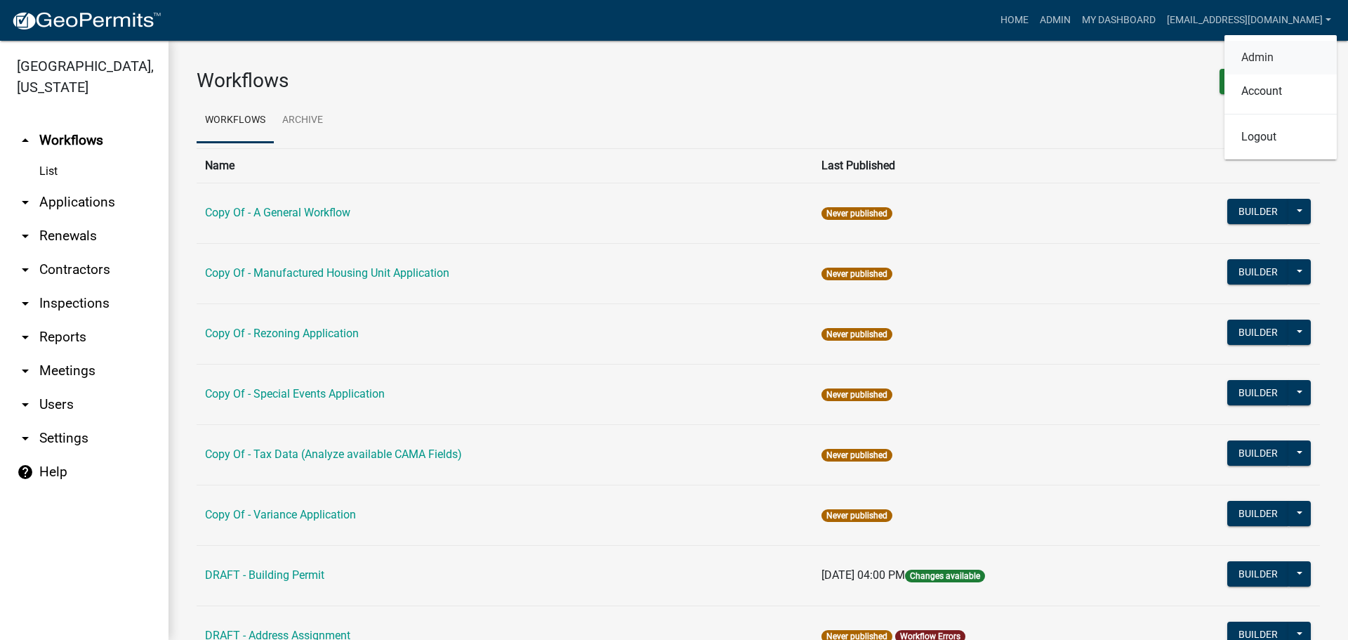
click at [1264, 53] on link "Admin" at bounding box center [1280, 58] width 112 height 34
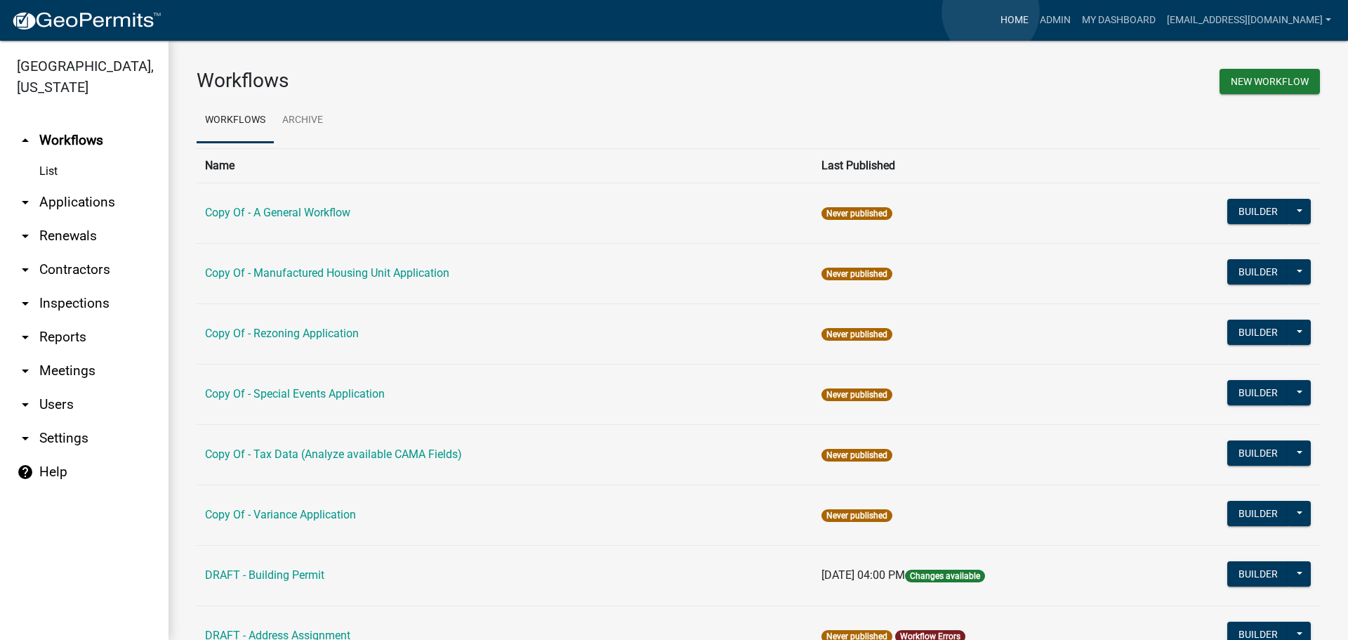
click at [995, 12] on link "Home" at bounding box center [1014, 20] width 39 height 27
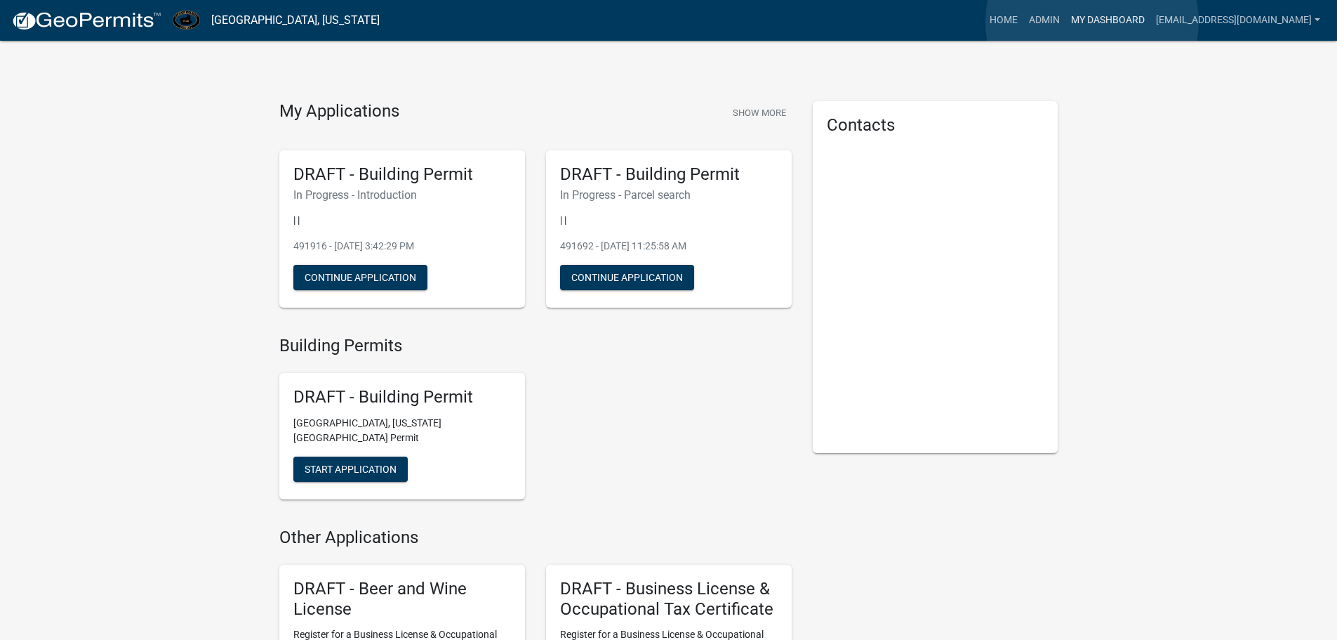
click at [1092, 22] on link "My Dashboard" at bounding box center [1108, 20] width 85 height 27
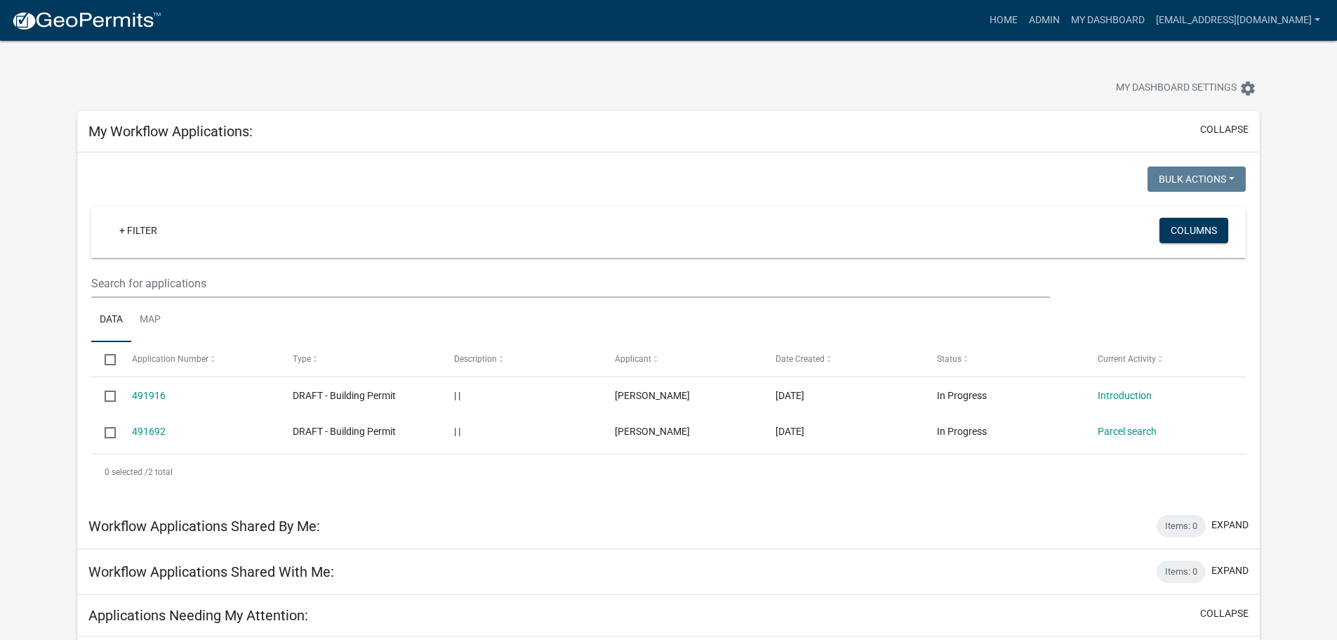
drag, startPoint x: 951, startPoint y: 394, endPoint x: 1255, endPoint y: 336, distance: 310.2
drag, startPoint x: 1127, startPoint y: 394, endPoint x: 989, endPoint y: 328, distance: 152.6
click at [989, 328] on ul "Data Map" at bounding box center [668, 320] width 1155 height 44
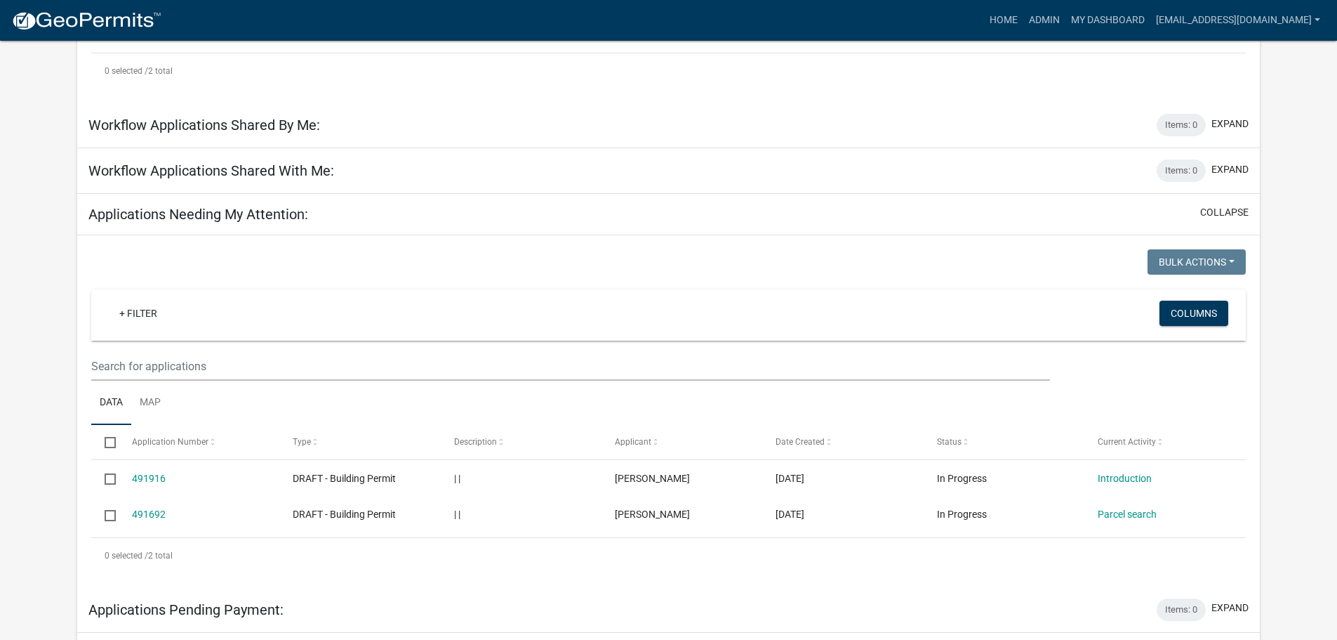
scroll to position [421, 0]
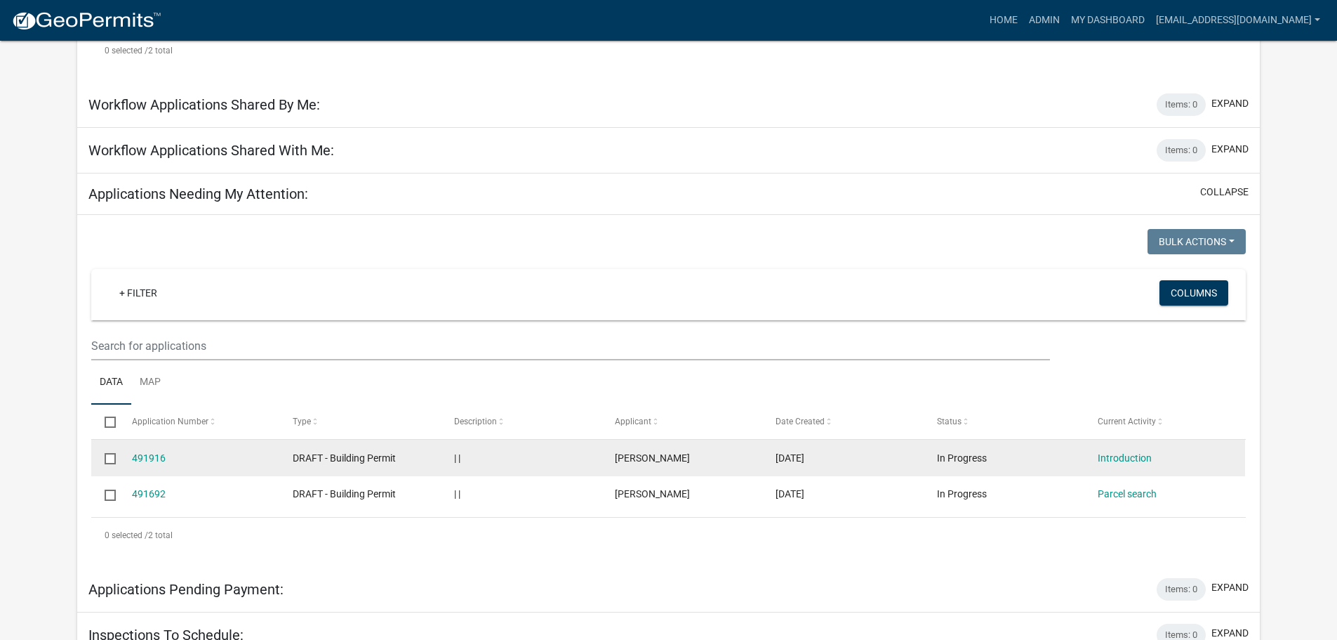
click at [105, 456] on input "checkbox" at bounding box center [109, 457] width 9 height 9
checkbox input "true"
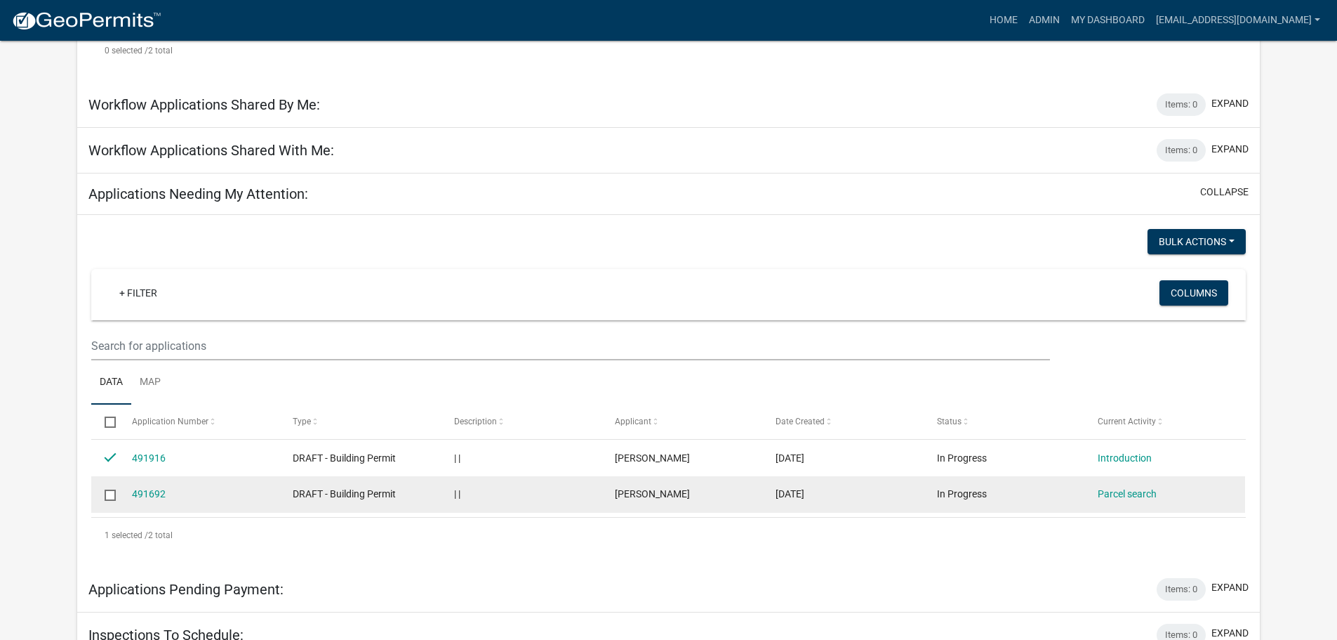
click at [109, 493] on input "checkbox" at bounding box center [109, 493] width 9 height 9
checkbox input "true"
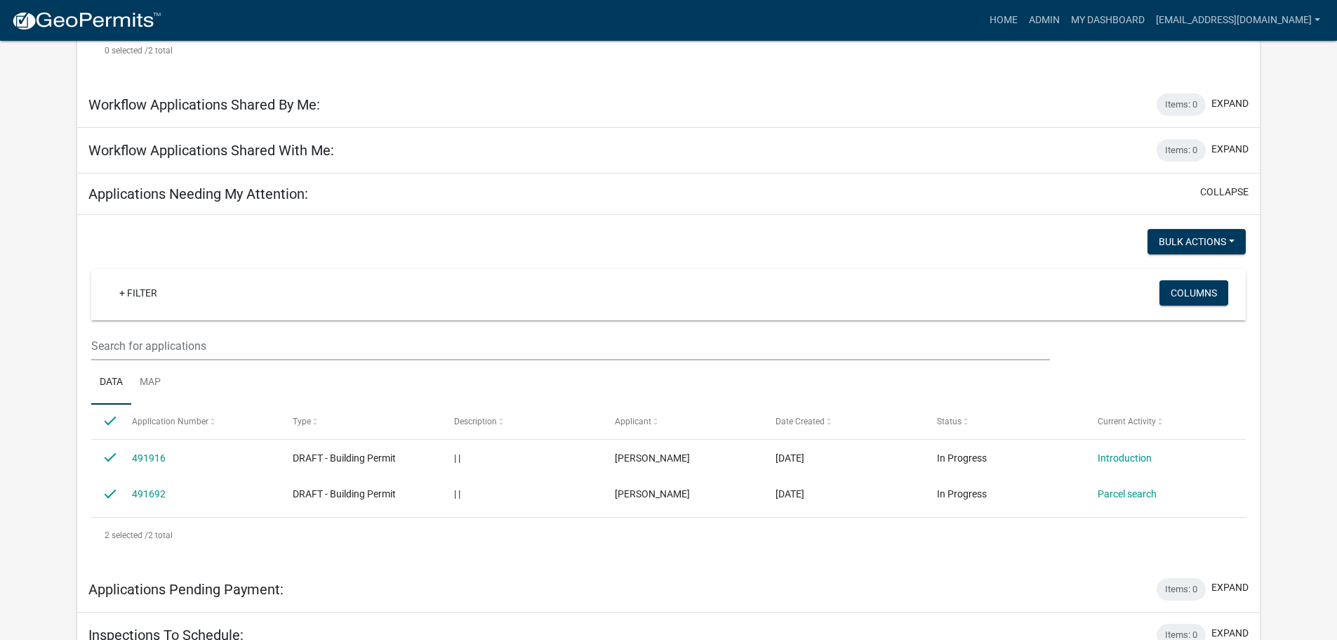
drag, startPoint x: 265, startPoint y: 387, endPoint x: 683, endPoint y: 207, distance: 454.8
click at [683, 207] on div "Applications Needing My Attention: collapse" at bounding box center [668, 193] width 1183 height 41
click at [107, 421] on input "checkbox" at bounding box center [109, 420] width 9 height 9
checkbox input "false"
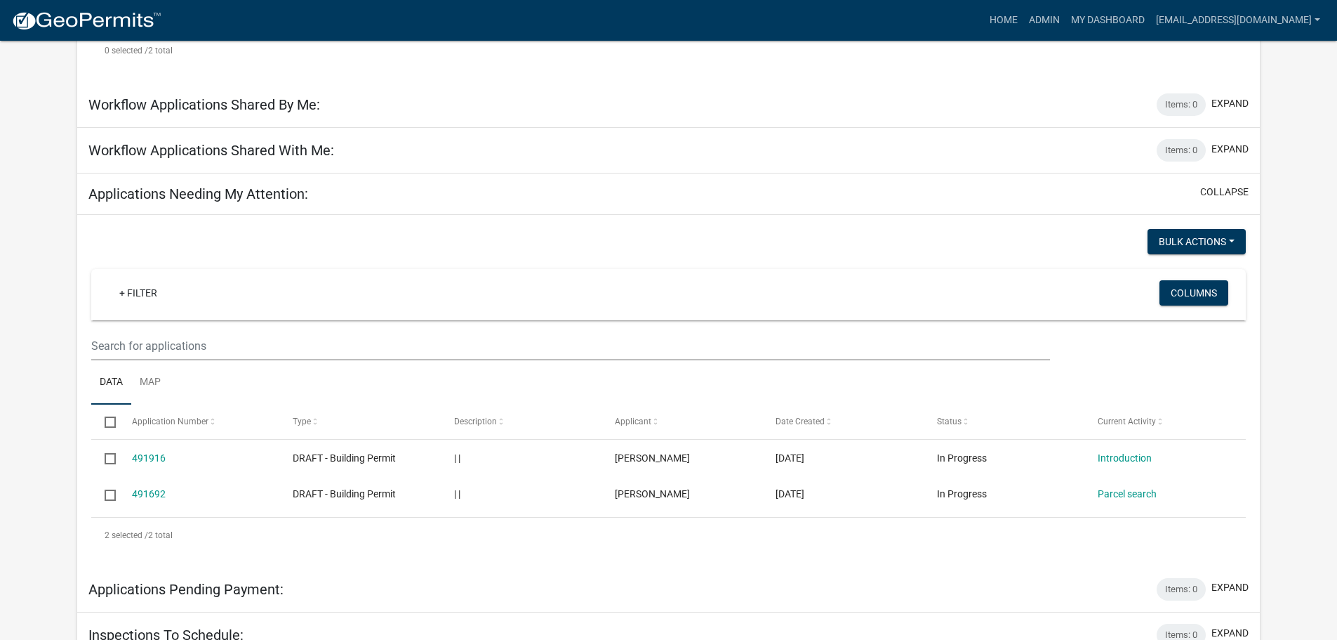
checkbox input "false"
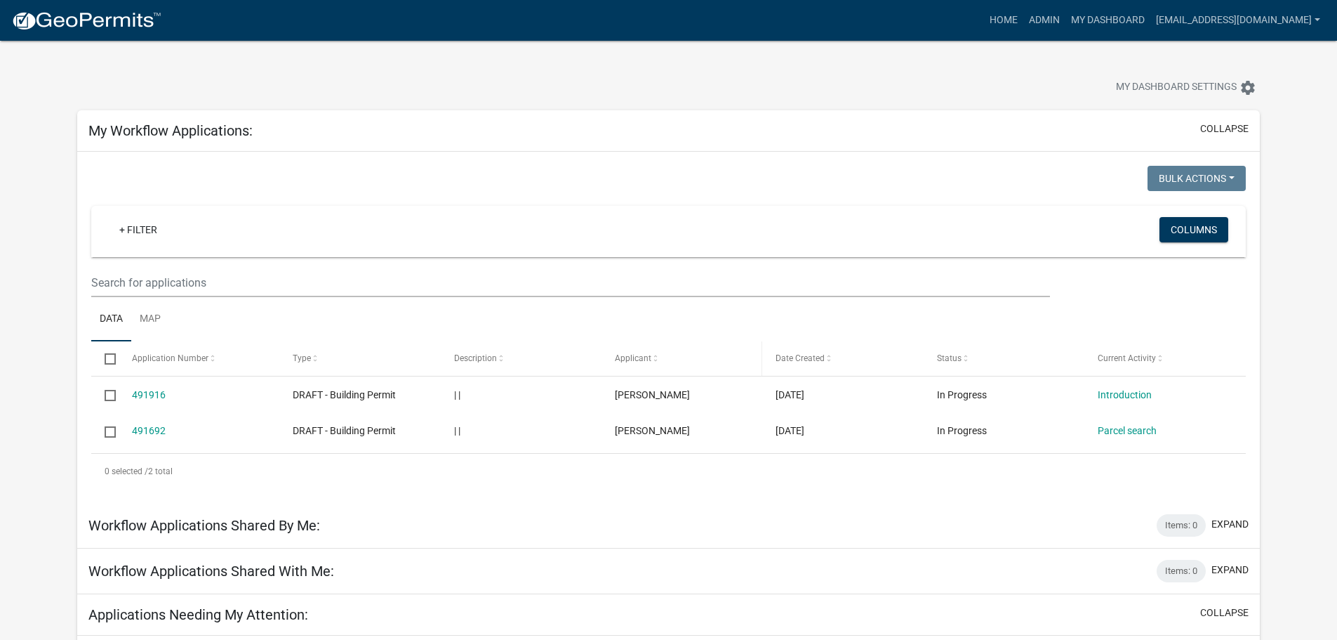
scroll to position [0, 0]
click at [1187, 84] on span "My Dashboard Settings" at bounding box center [1176, 88] width 121 height 17
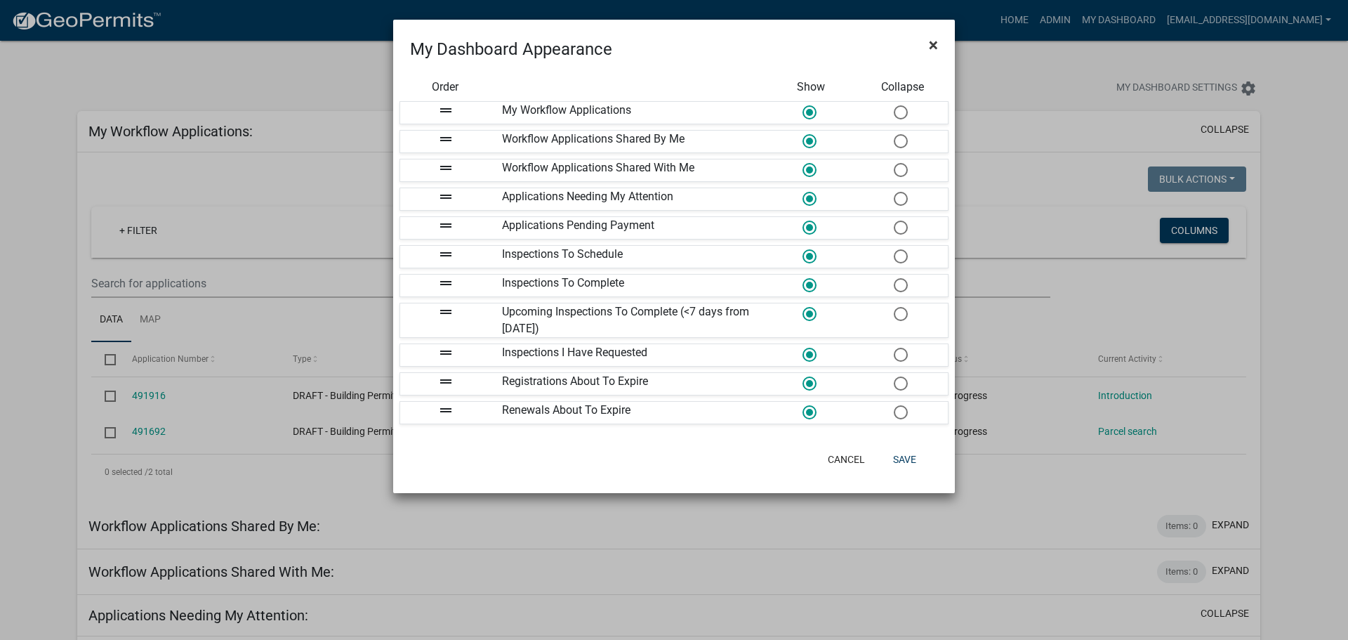
click at [932, 41] on span "×" at bounding box center [933, 45] width 9 height 20
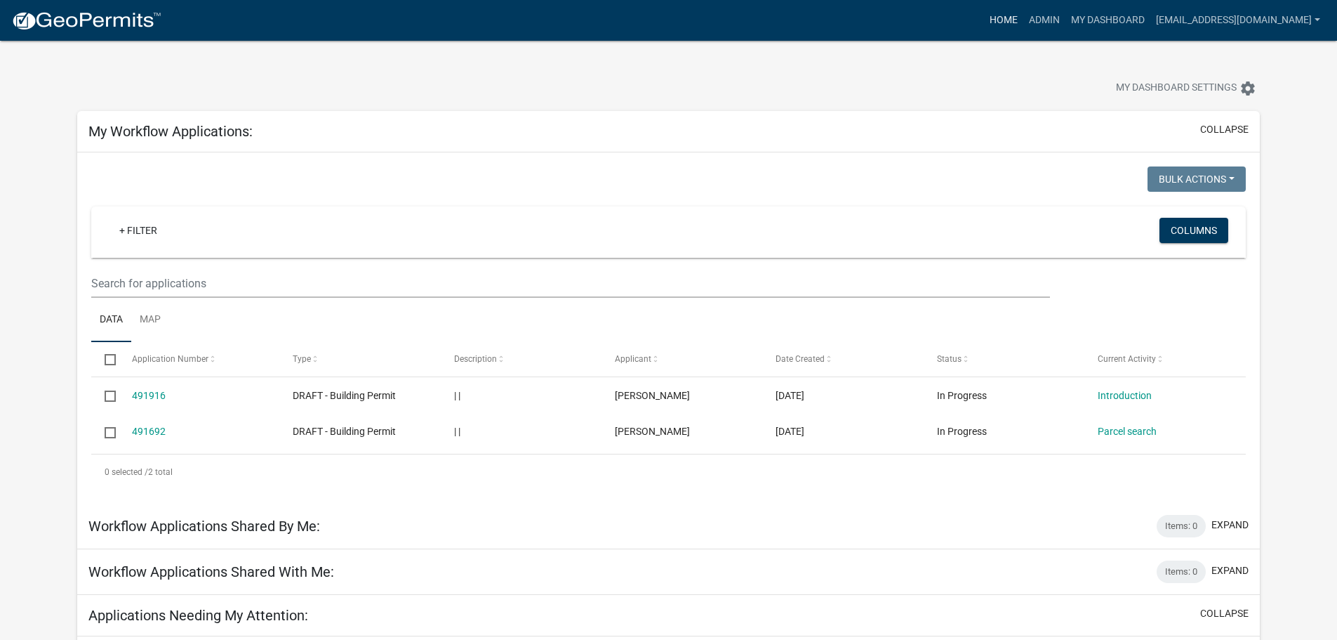
click at [984, 18] on link "Home" at bounding box center [1003, 20] width 39 height 27
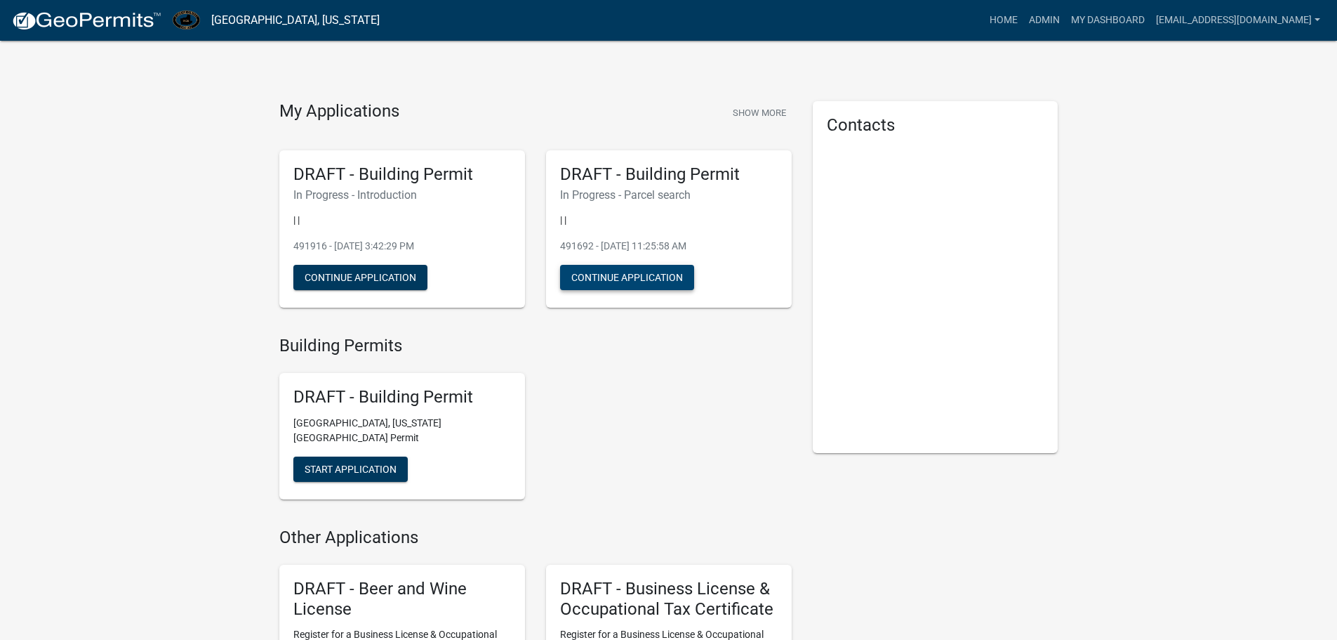
click at [609, 280] on button "Continue Application" at bounding box center [627, 277] width 134 height 25
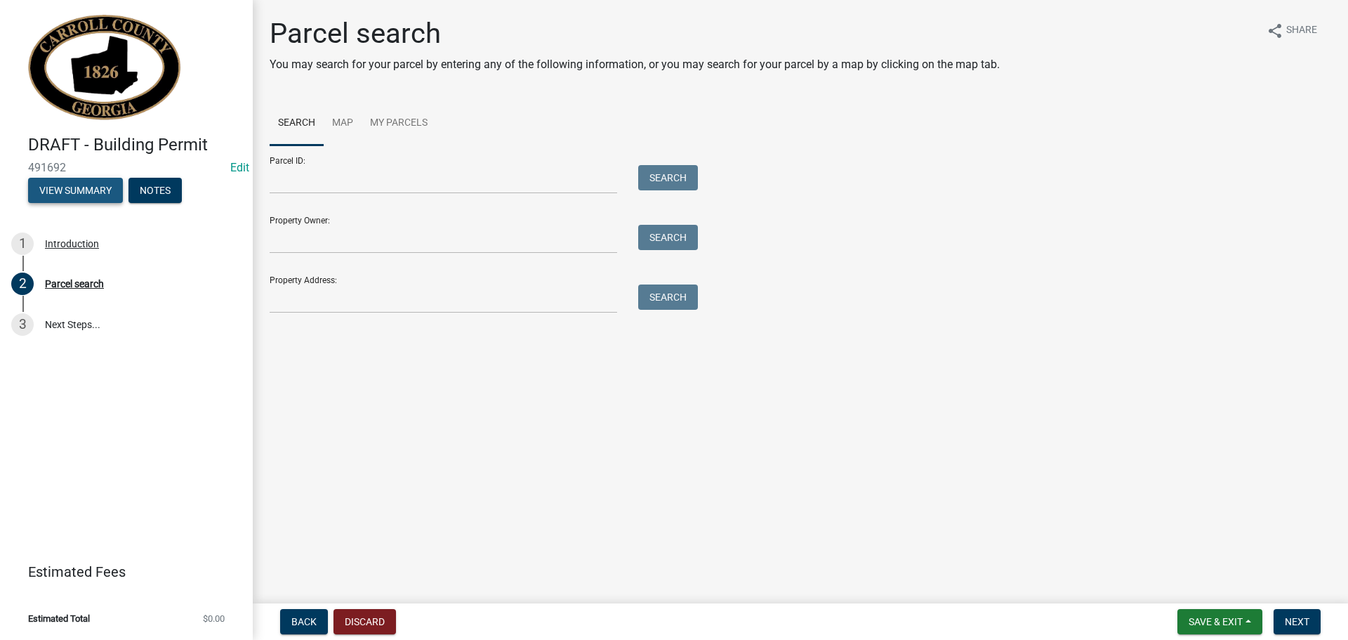
click at [88, 182] on button "View Summary" at bounding box center [75, 190] width 95 height 25
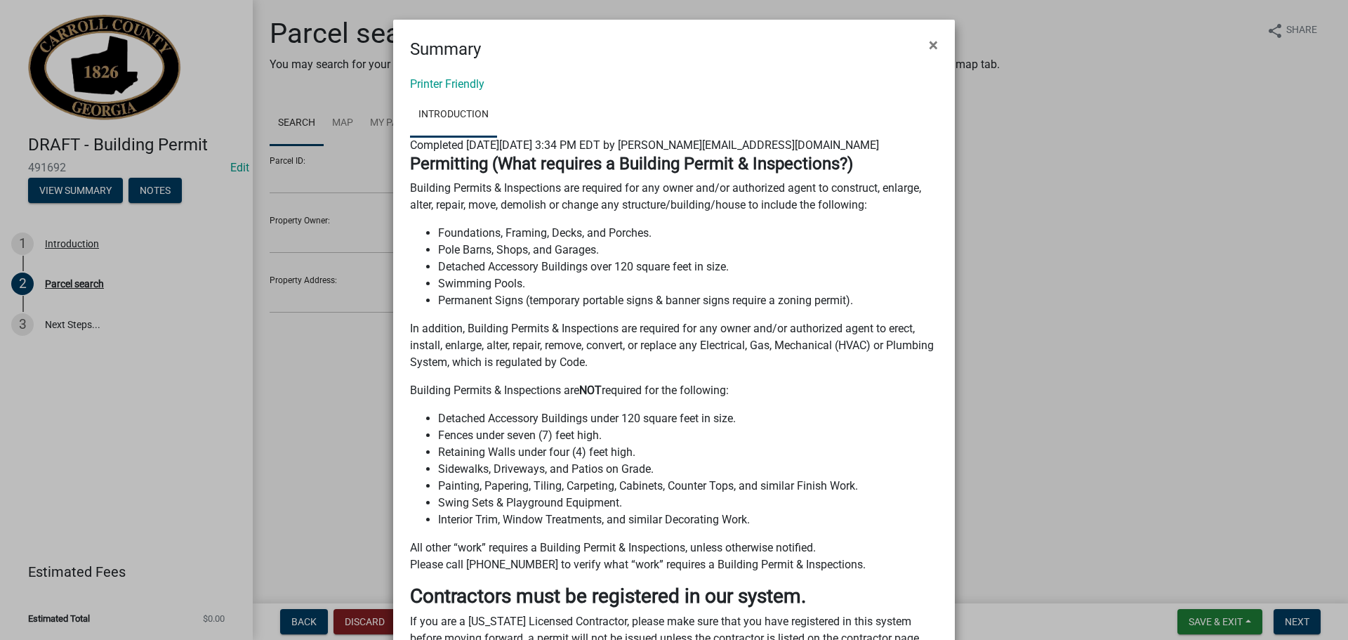
click at [929, 44] on span "×" at bounding box center [933, 45] width 9 height 20
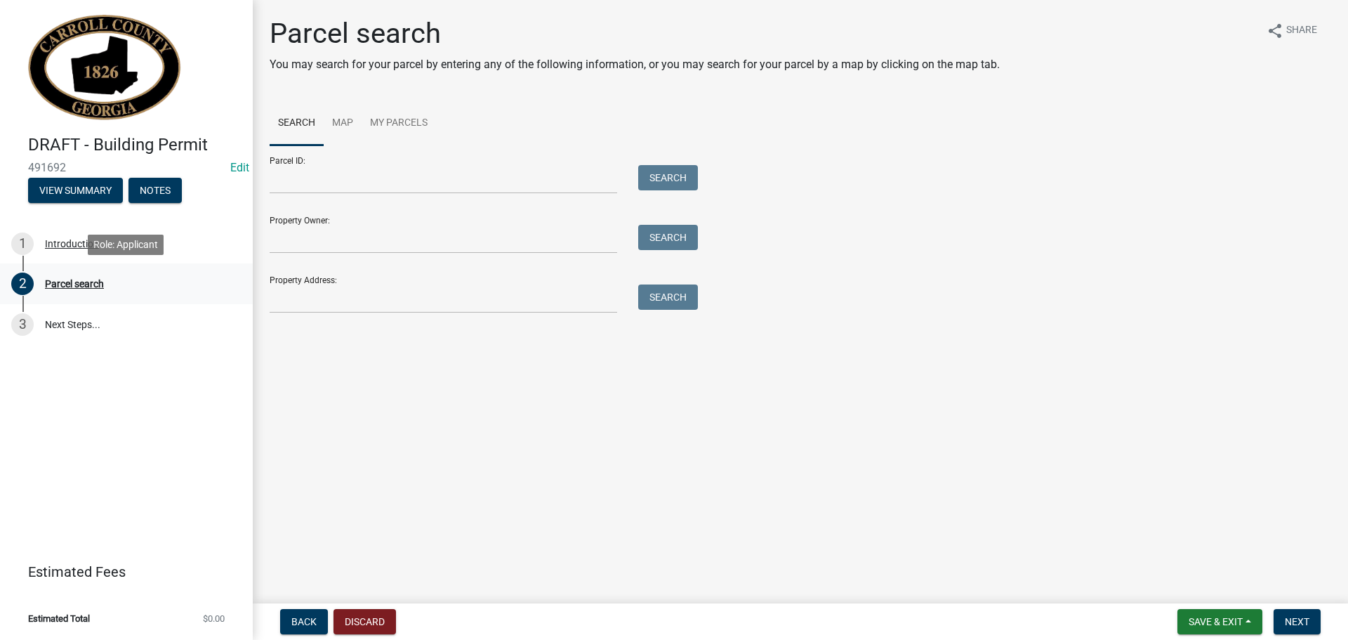
click at [77, 283] on div "Parcel search" at bounding box center [74, 284] width 59 height 10
click at [56, 320] on link "3 Next Steps..." at bounding box center [126, 324] width 253 height 41
click at [1302, 621] on span "Next" at bounding box center [1297, 621] width 25 height 11
click at [293, 173] on input "Parcel ID:" at bounding box center [444, 179] width 348 height 29
click at [289, 119] on link "Search" at bounding box center [297, 123] width 54 height 45
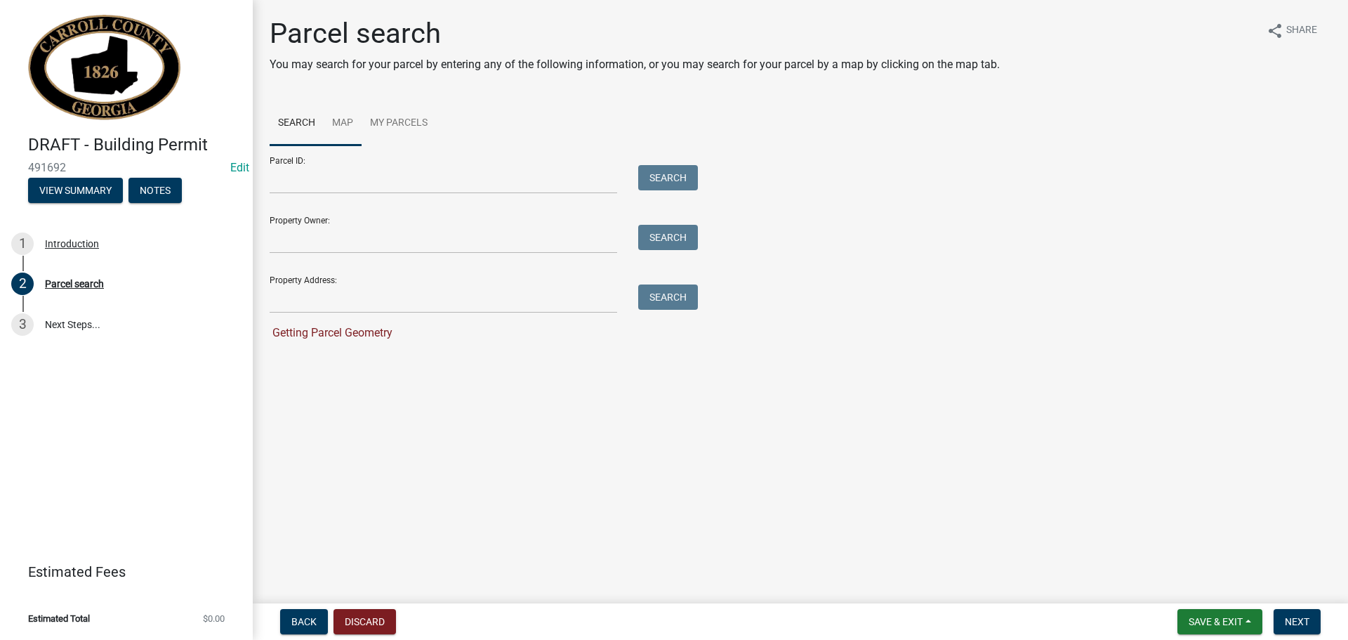
click at [339, 117] on link "Map" at bounding box center [343, 123] width 38 height 45
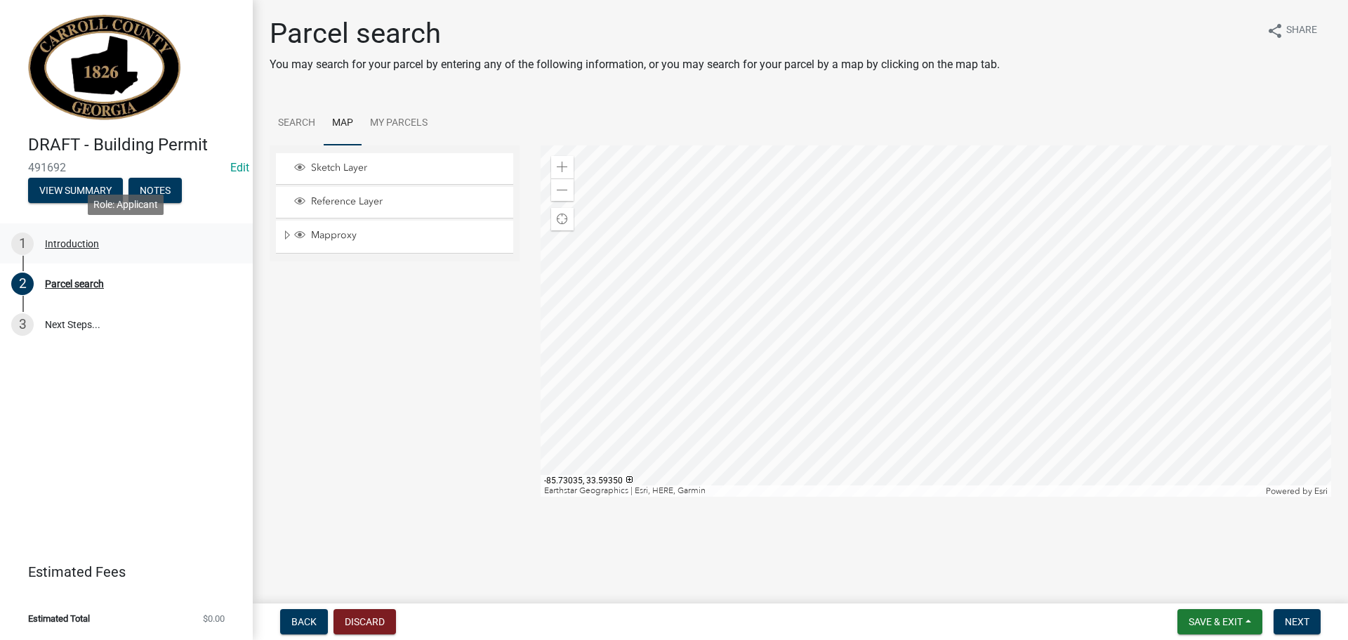
click at [53, 245] on div "Introduction" at bounding box center [72, 244] width 54 height 10
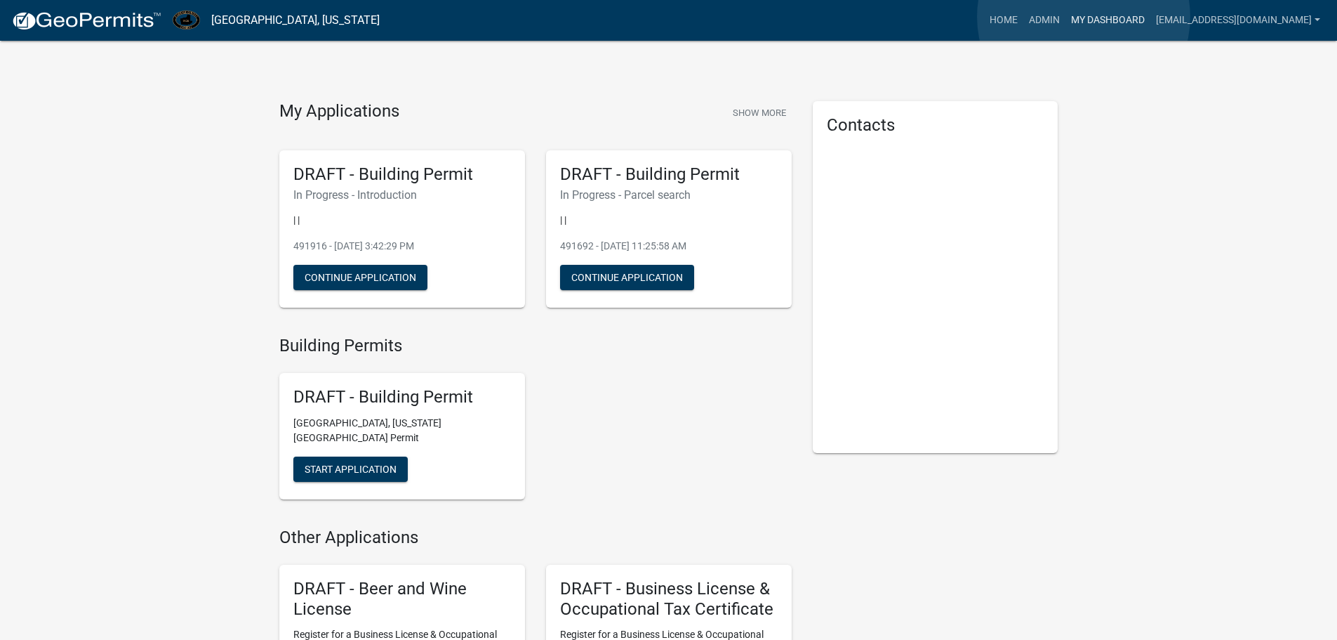
click at [1084, 17] on link "My Dashboard" at bounding box center [1108, 20] width 85 height 27
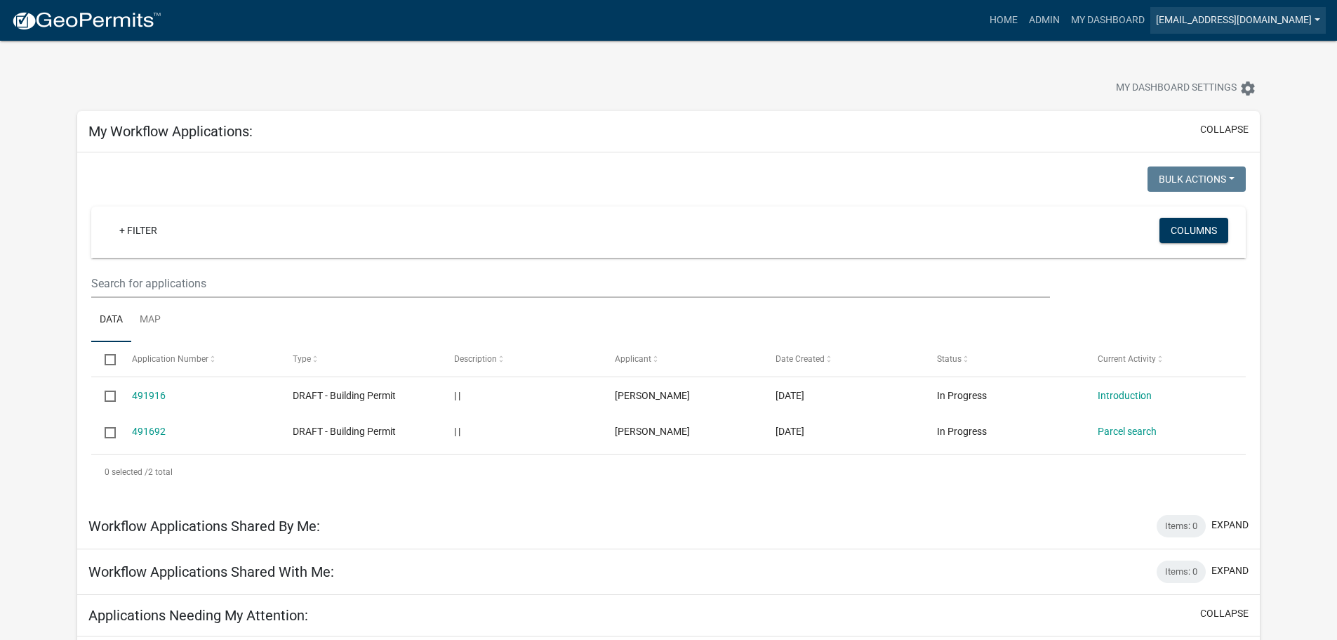
click at [1175, 17] on link "[EMAIL_ADDRESS][DOMAIN_NAME]" at bounding box center [1239, 20] width 176 height 27
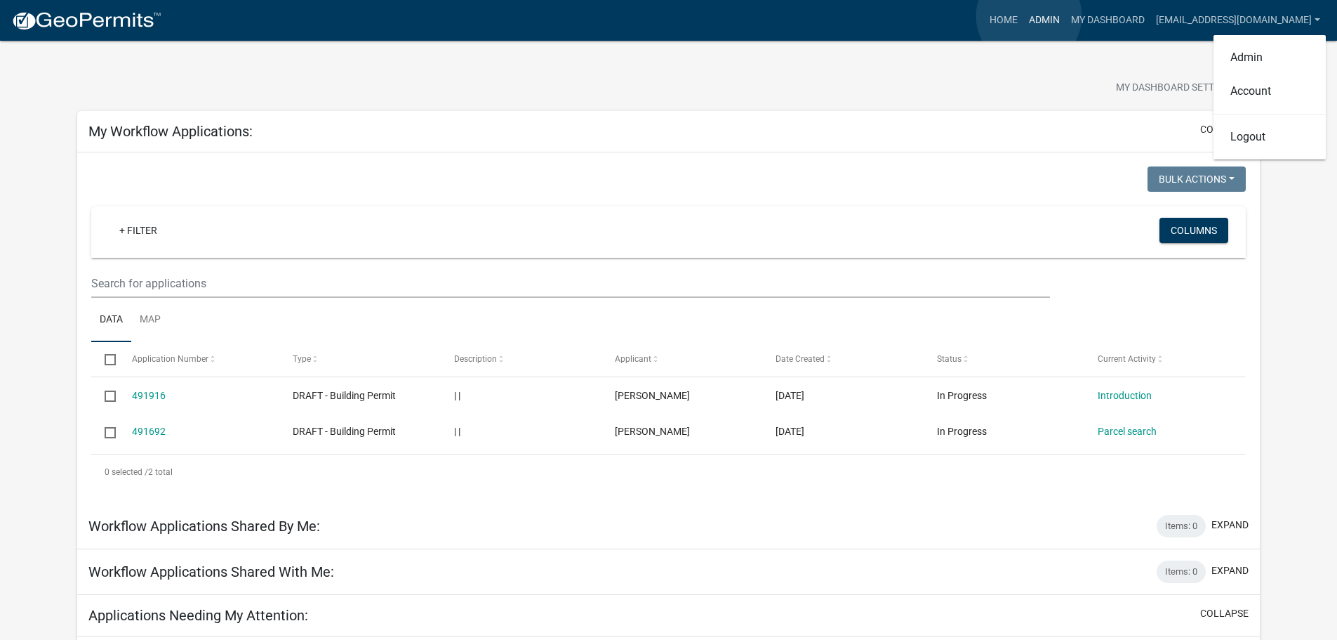
click at [1029, 16] on link "Admin" at bounding box center [1045, 20] width 42 height 27
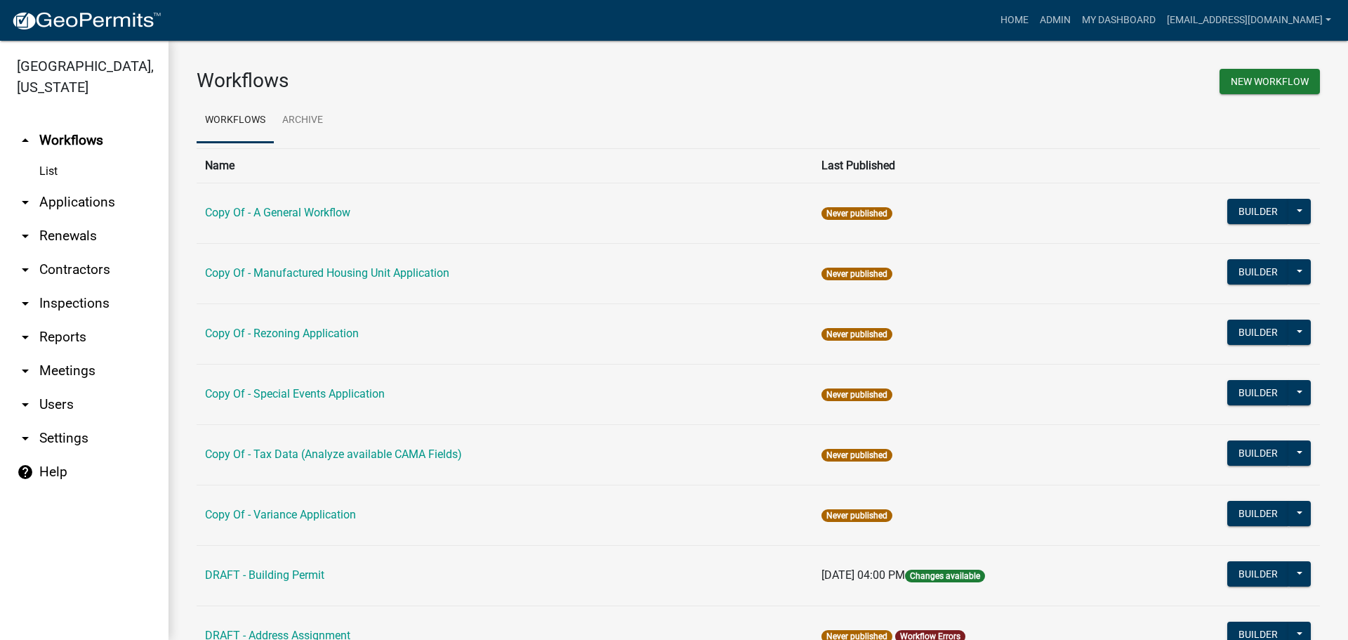
click at [66, 202] on link "arrow_drop_down Applications" at bounding box center [84, 202] width 169 height 34
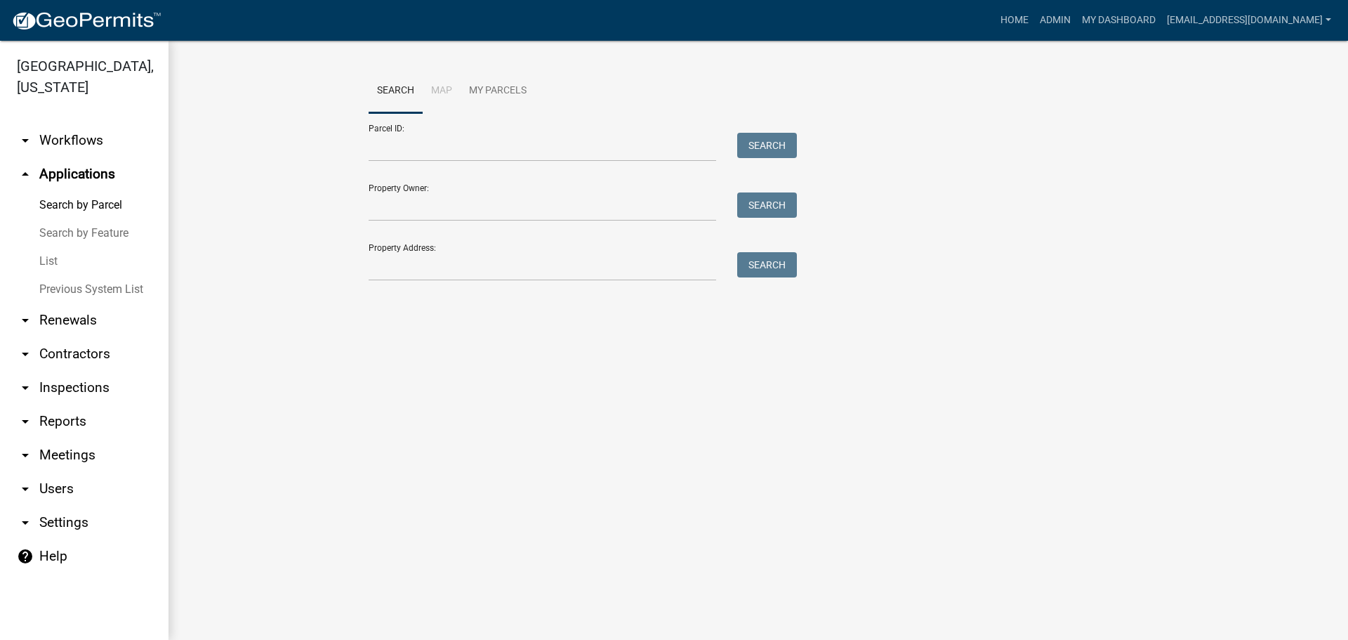
click at [66, 319] on link "arrow_drop_down Renewals" at bounding box center [84, 320] width 169 height 34
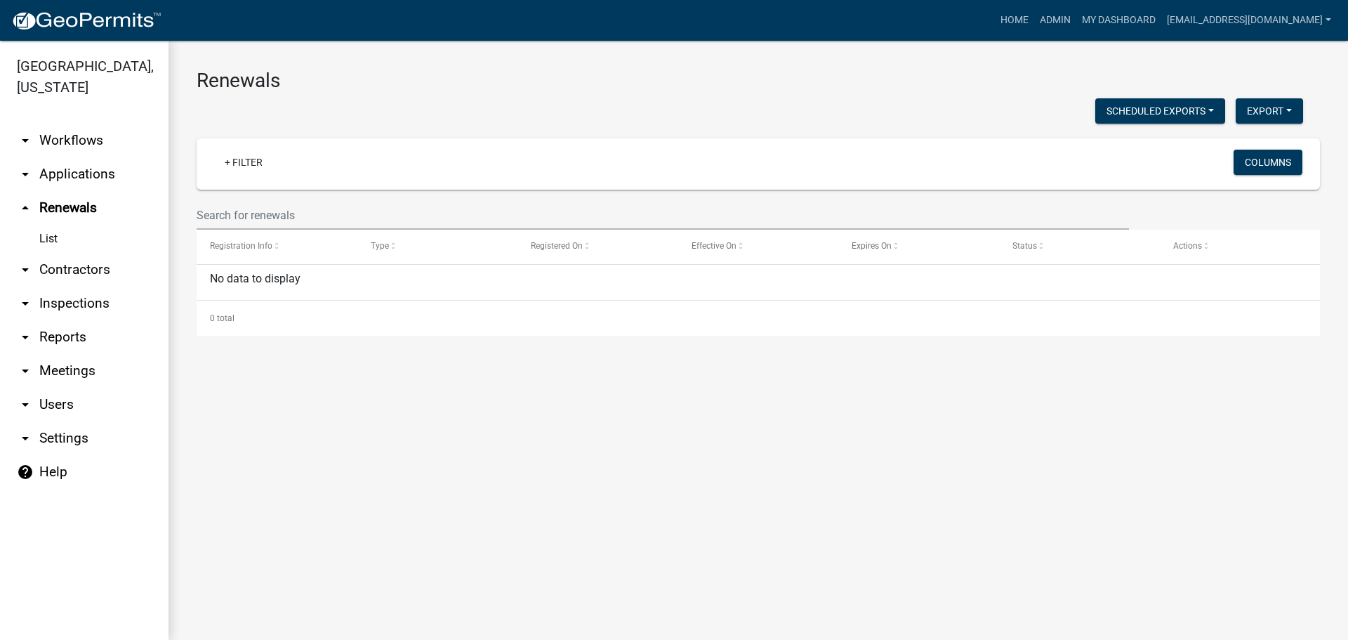
click at [66, 337] on link "arrow_drop_down Reports" at bounding box center [84, 337] width 169 height 34
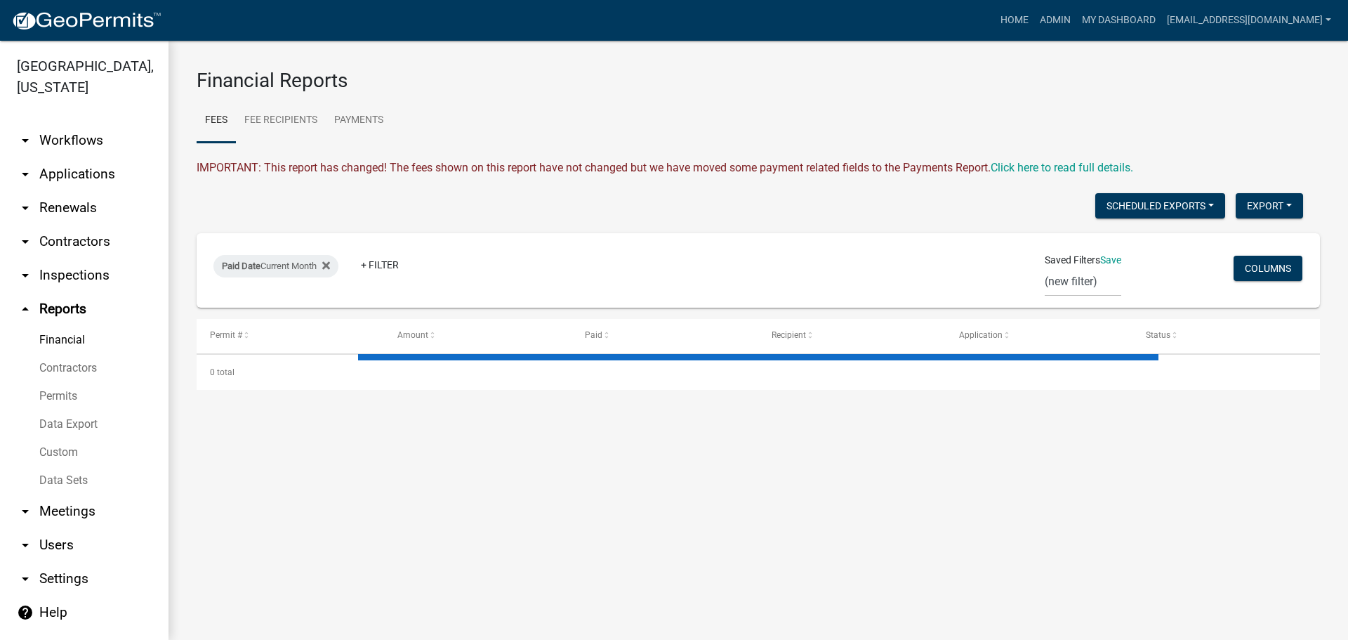
click at [67, 577] on link "arrow_drop_down Settings" at bounding box center [84, 579] width 169 height 34
select select "32d6e85b-6a6d-4532-b483-7b431a947728"
select select "GA"
select select "Eastern Standard Time"
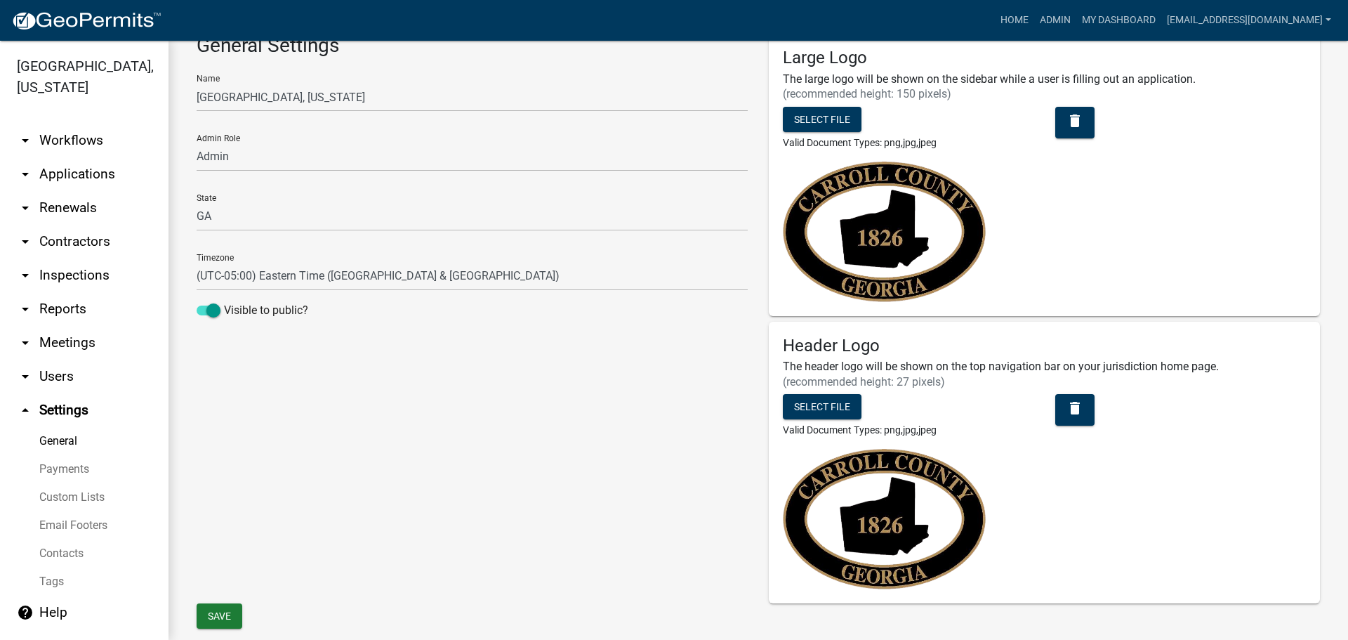
scroll to position [67, 0]
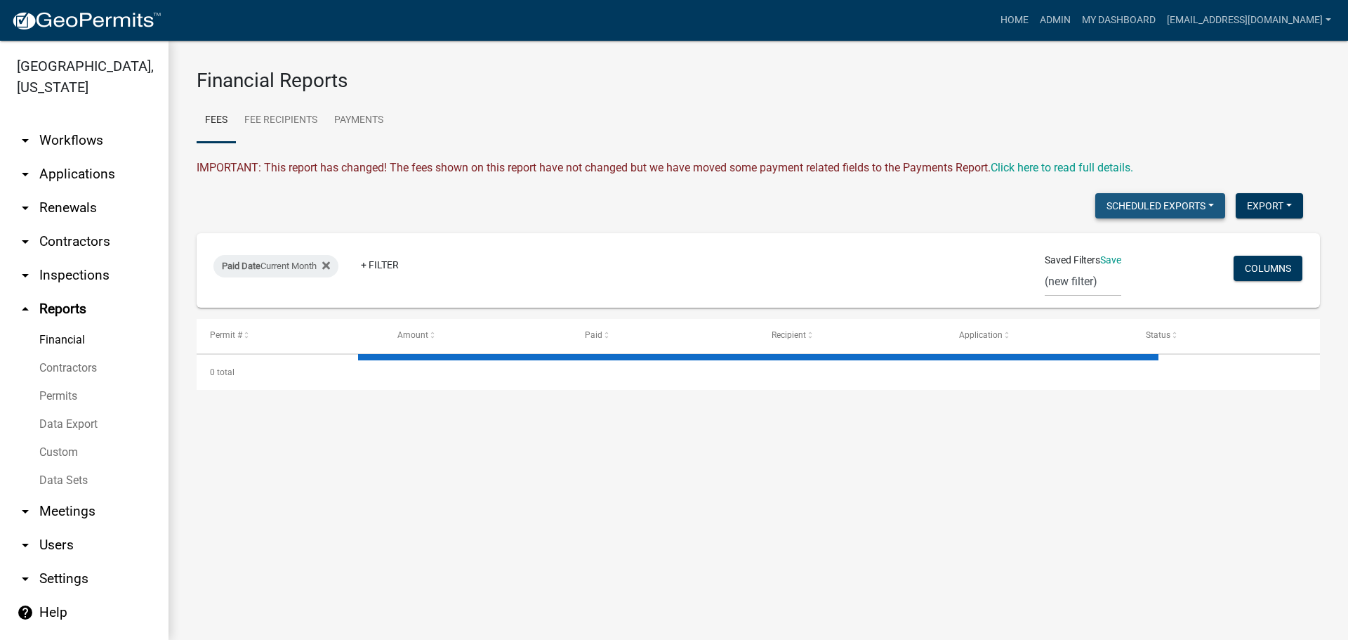
click at [1123, 207] on button "Scheduled Exports" at bounding box center [1160, 205] width 130 height 25
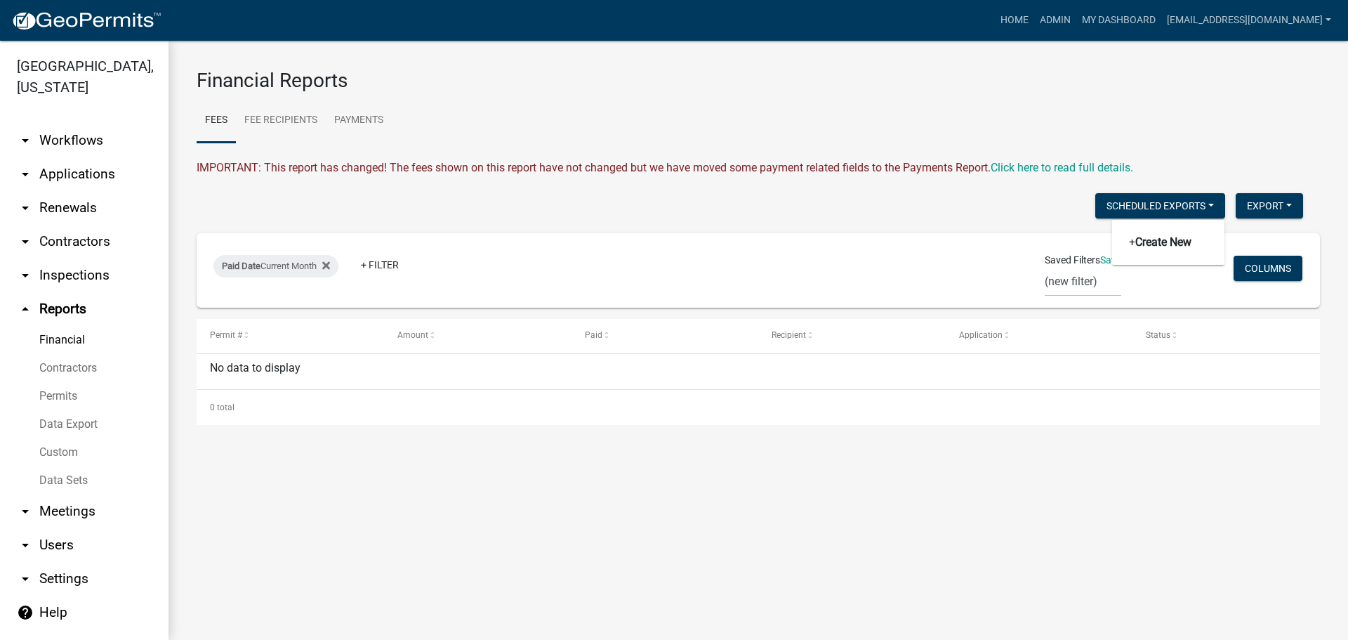
click at [1108, 107] on ul "Fees Fee Recipients Payments" at bounding box center [758, 120] width 1123 height 44
click at [1068, 165] on link "Click here to read full details." at bounding box center [1062, 167] width 143 height 13
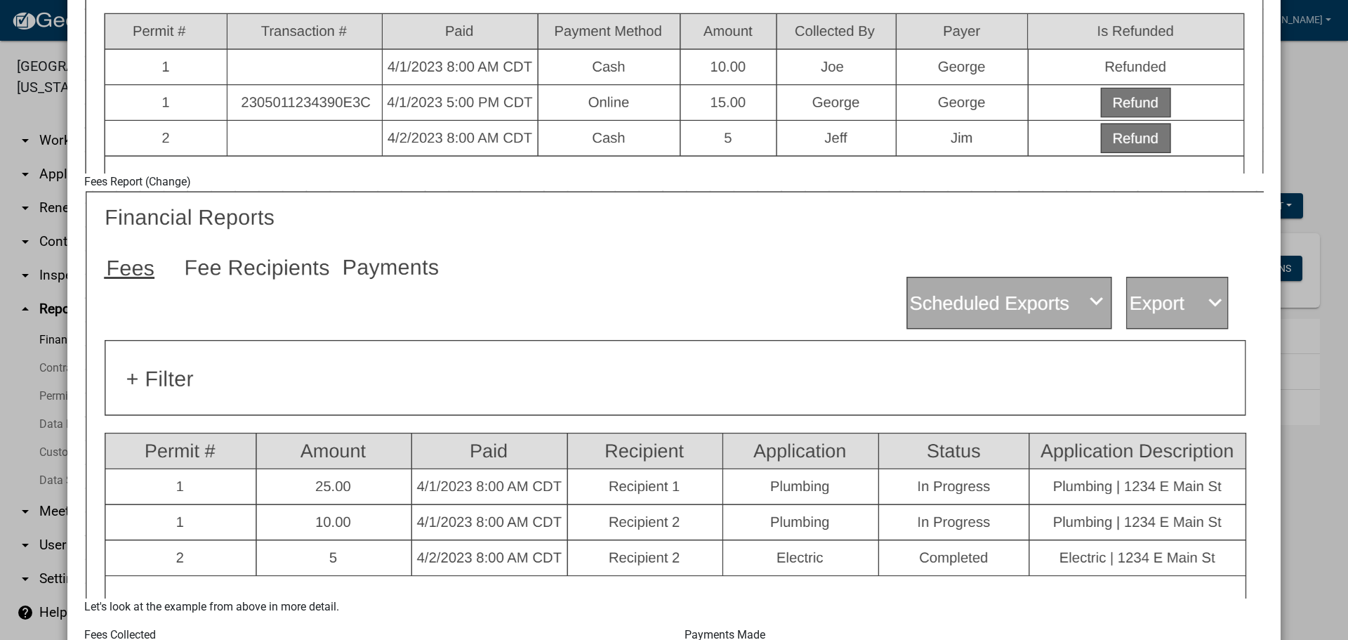
scroll to position [843, 0]
